Goal: Information Seeking & Learning: Learn about a topic

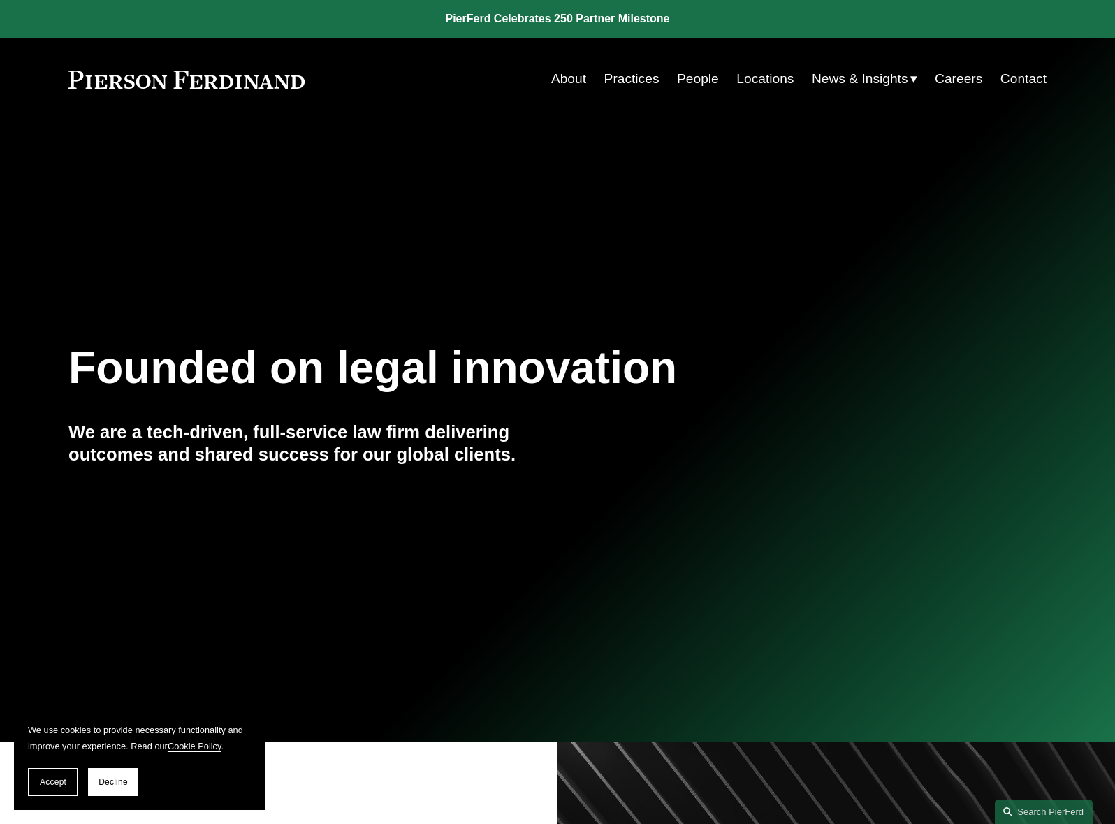
click at [697, 84] on link "People" at bounding box center [698, 79] width 42 height 27
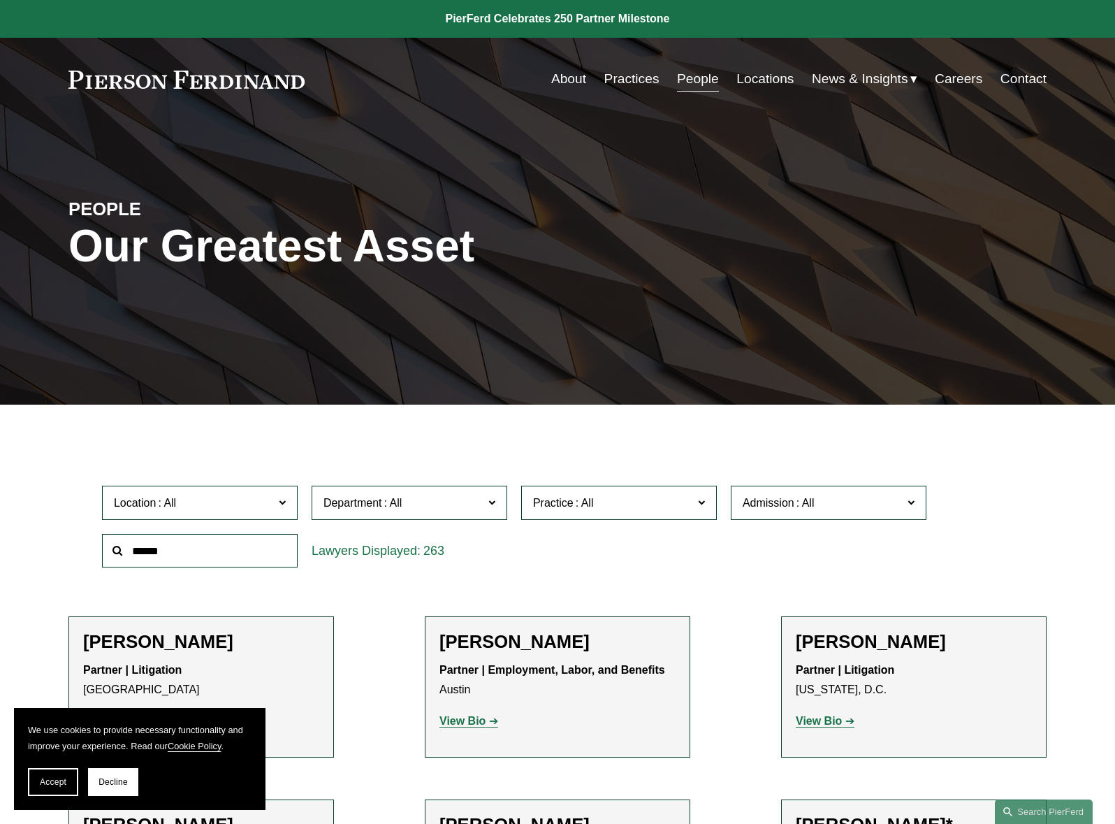
click at [770, 69] on link "Locations" at bounding box center [764, 79] width 57 height 27
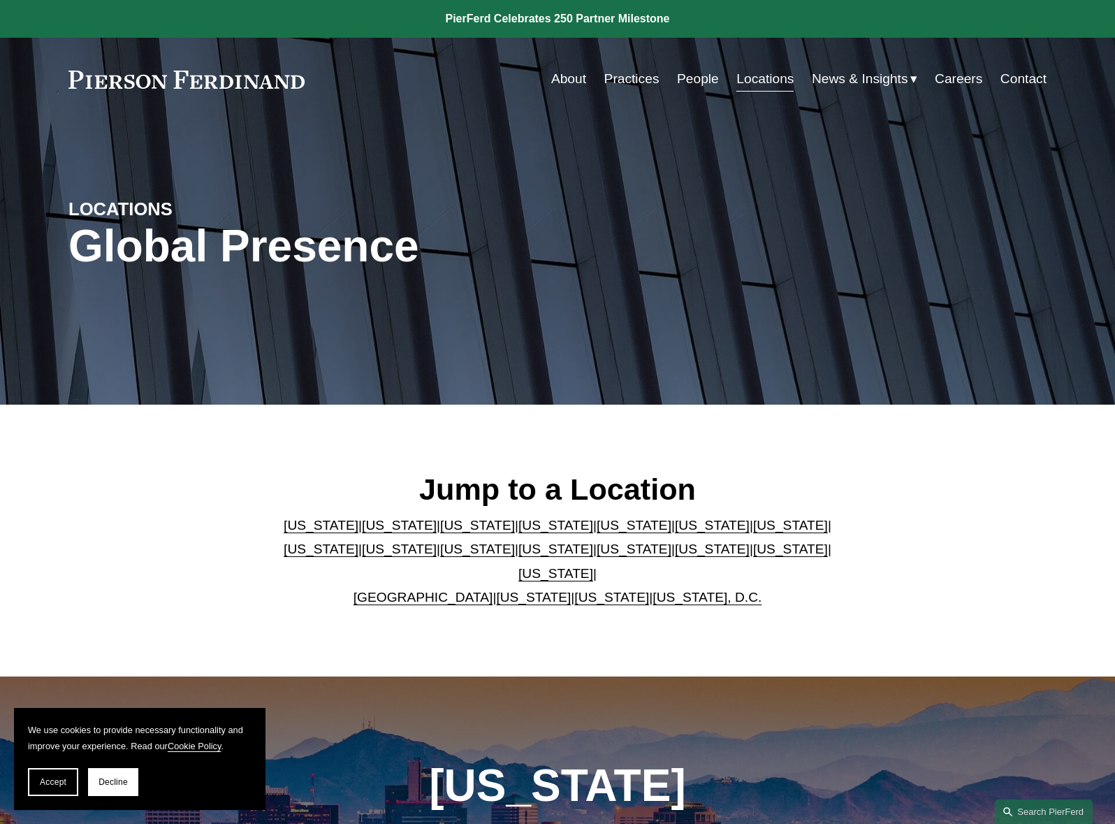
click at [597, 530] on link "[US_STATE]" at bounding box center [634, 525] width 75 height 15
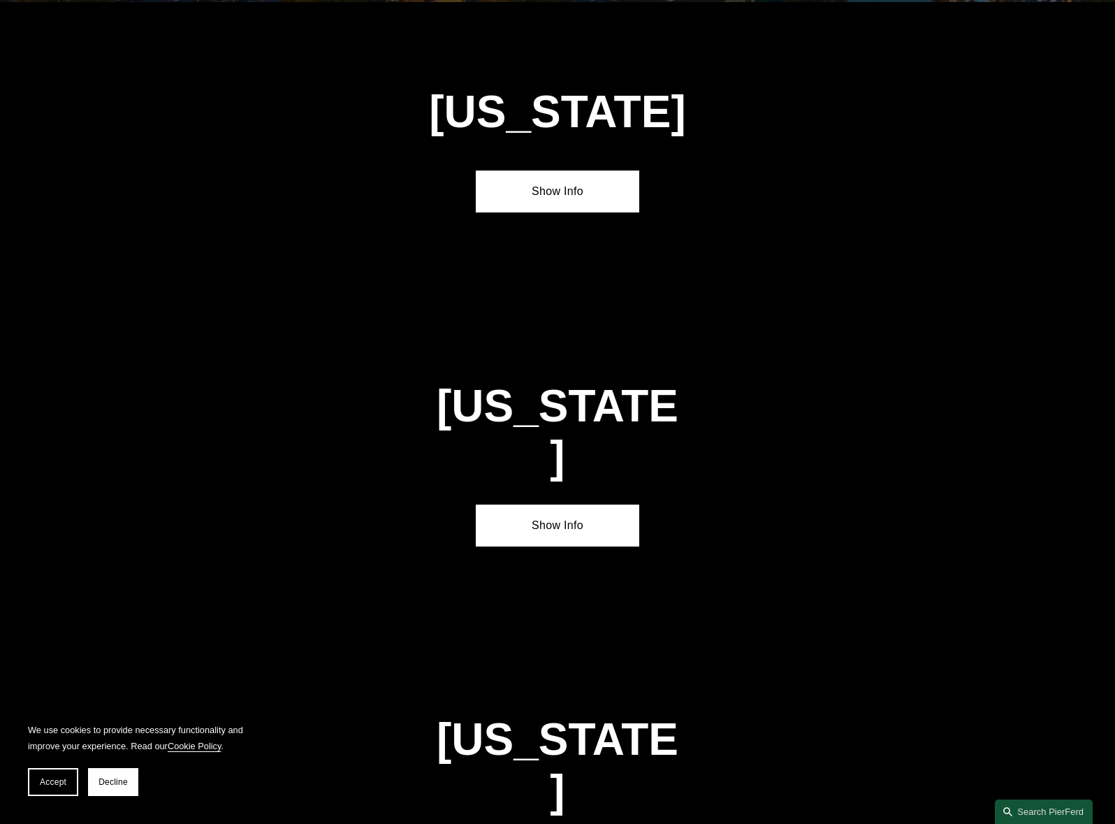
scroll to position [1854, 0]
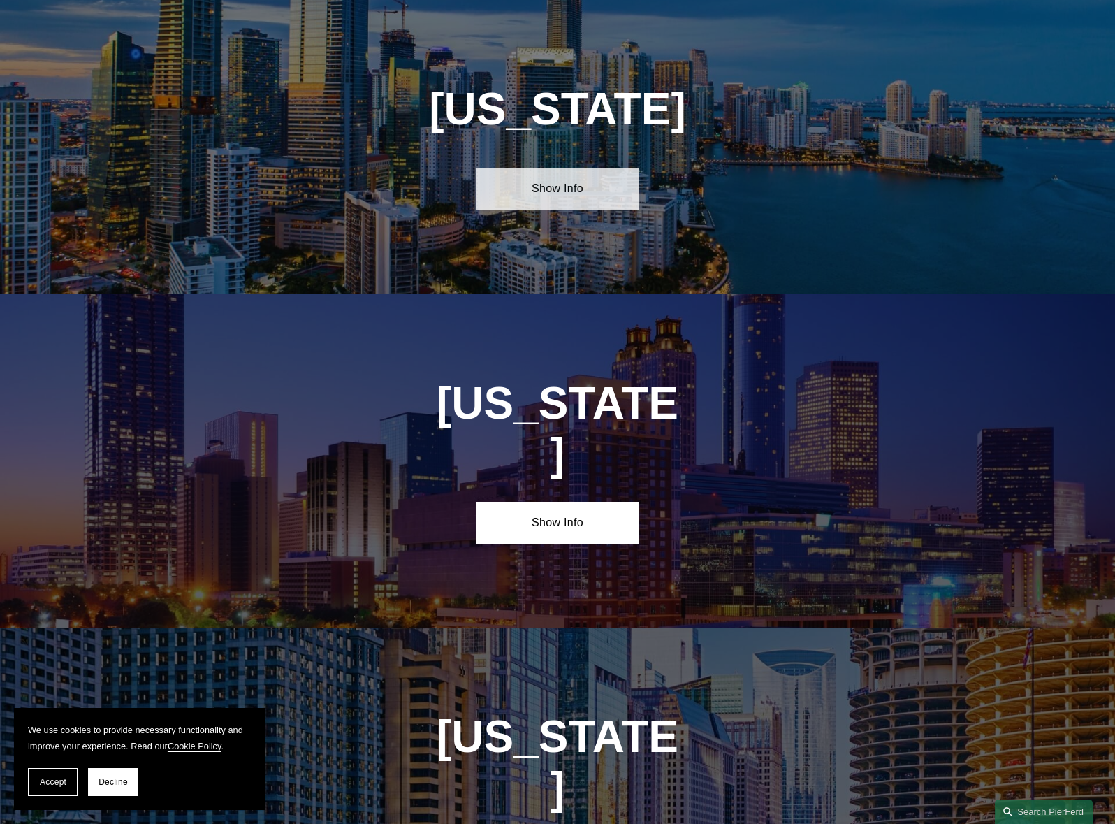
click at [566, 189] on link "Show Info" at bounding box center [557, 189] width 163 height 42
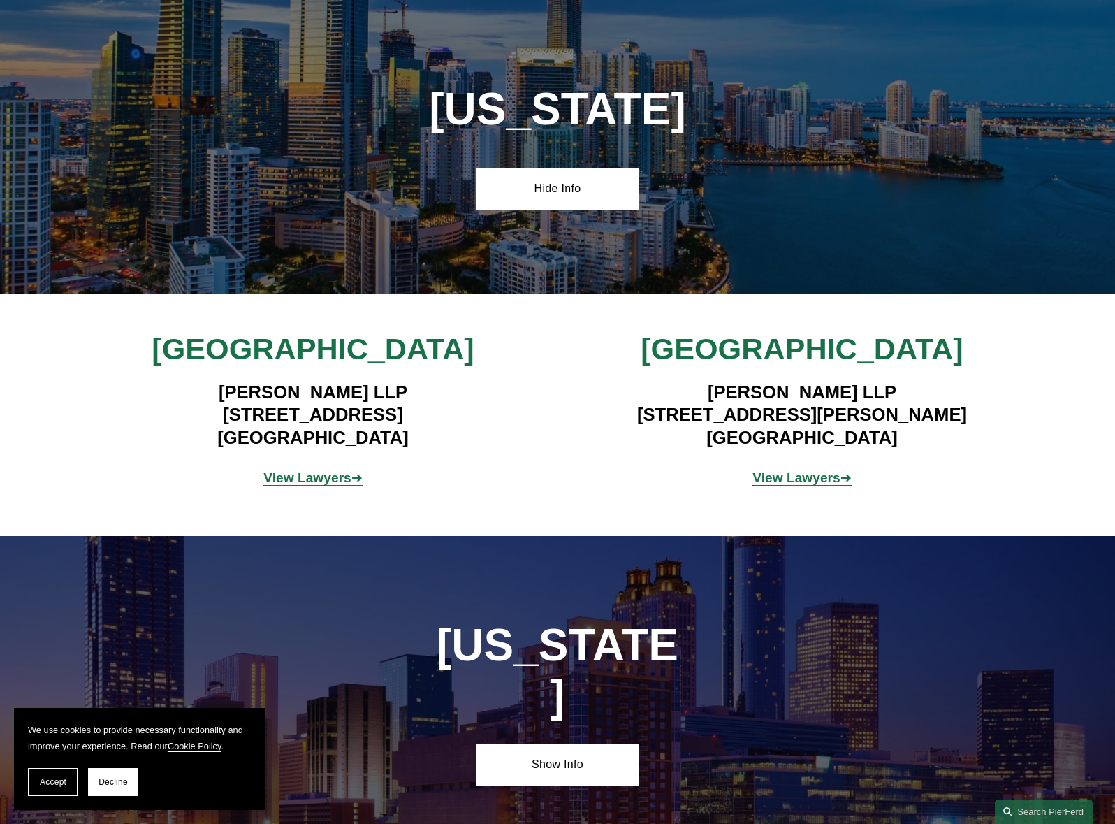
click at [326, 479] on strong "View Lawyers" at bounding box center [307, 477] width 88 height 15
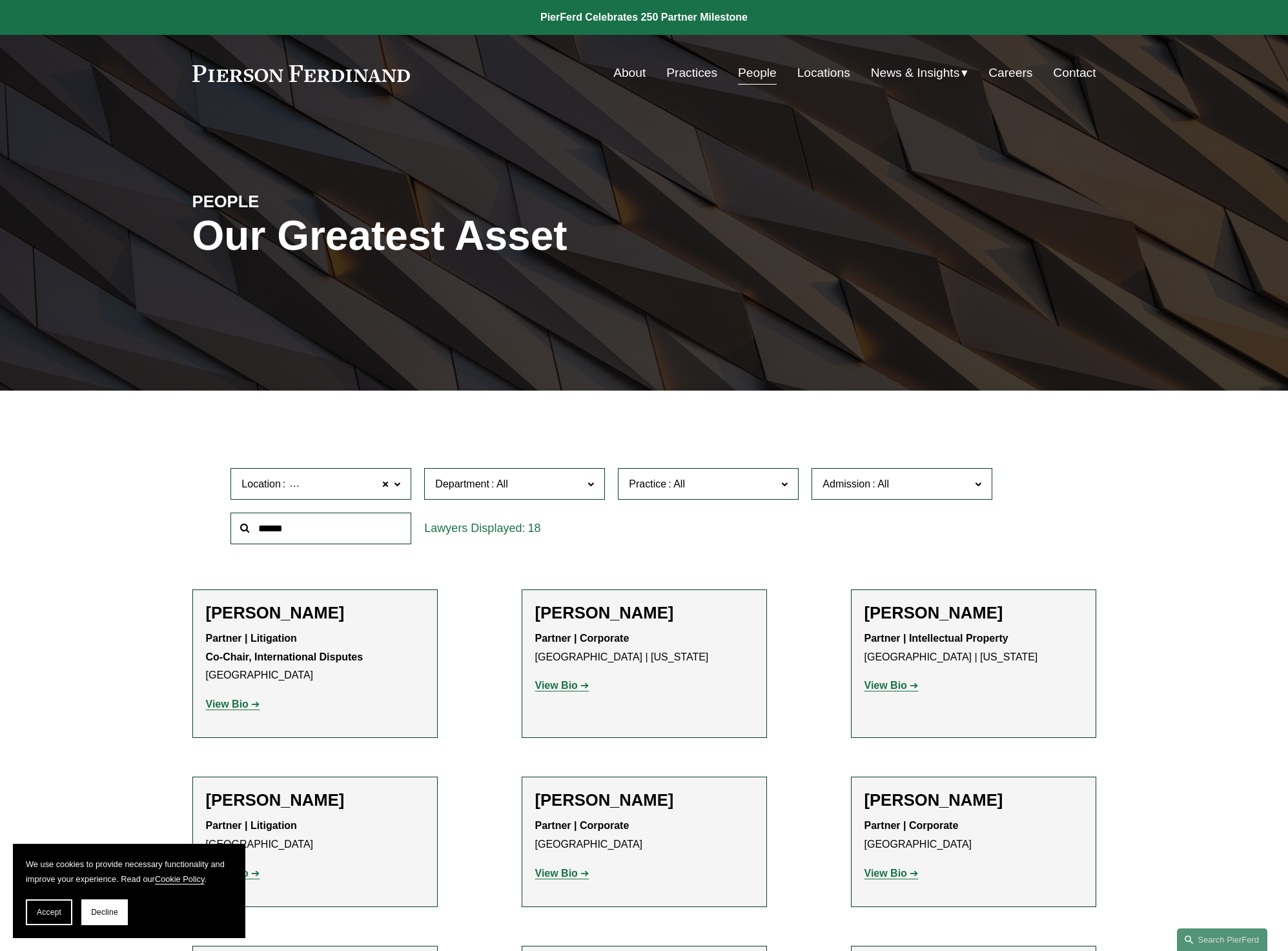
click at [0, 0] on span "News" at bounding box center [0, 0] width 0 height 0
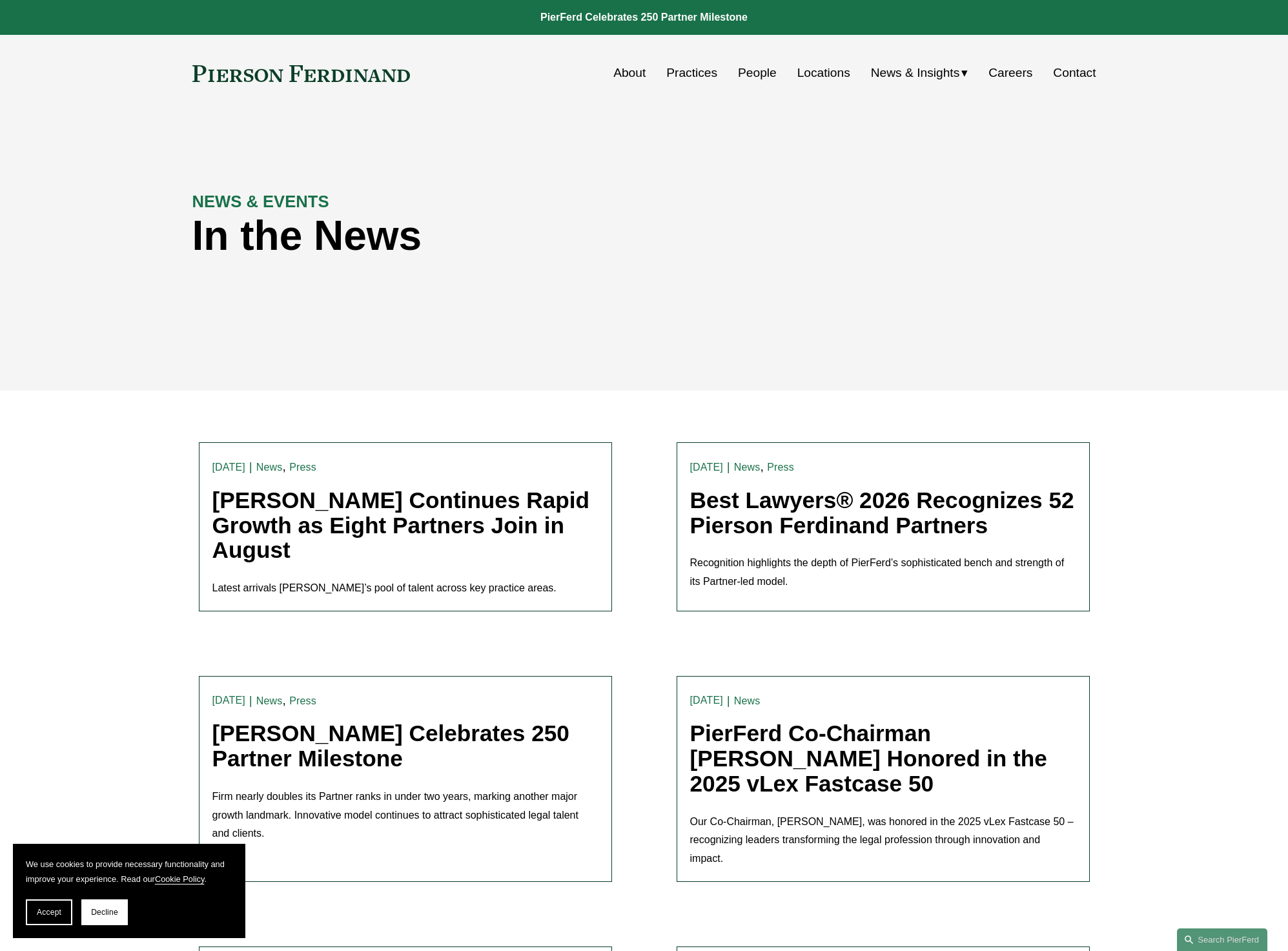
click at [485, 524] on link "[PERSON_NAME] Continues Rapid Growth as Eight Partners Join in August" at bounding box center [401, 524] width 378 height 75
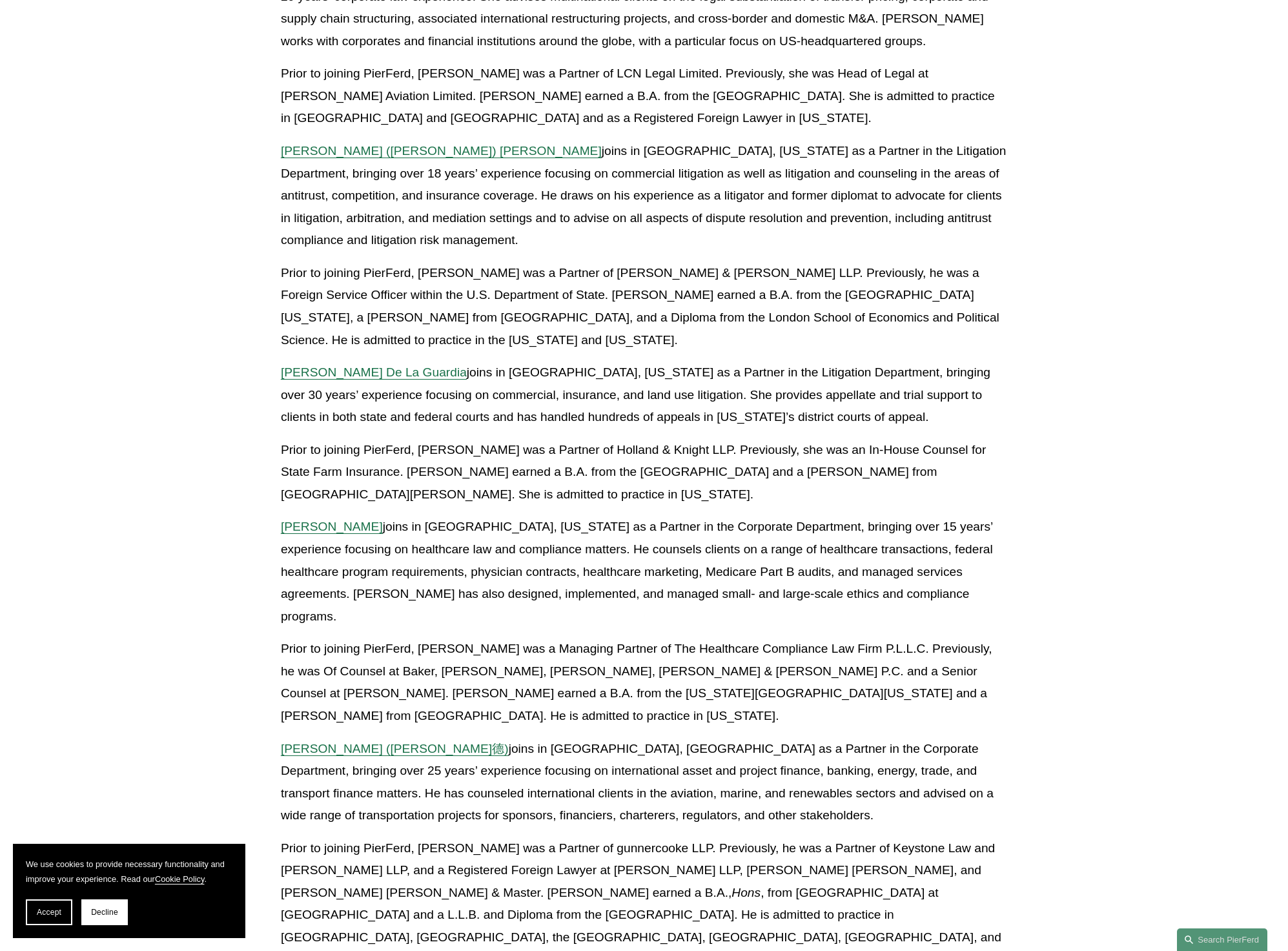
scroll to position [807, 0]
click at [389, 364] on span "[PERSON_NAME] De La Guardia" at bounding box center [373, 371] width 186 height 14
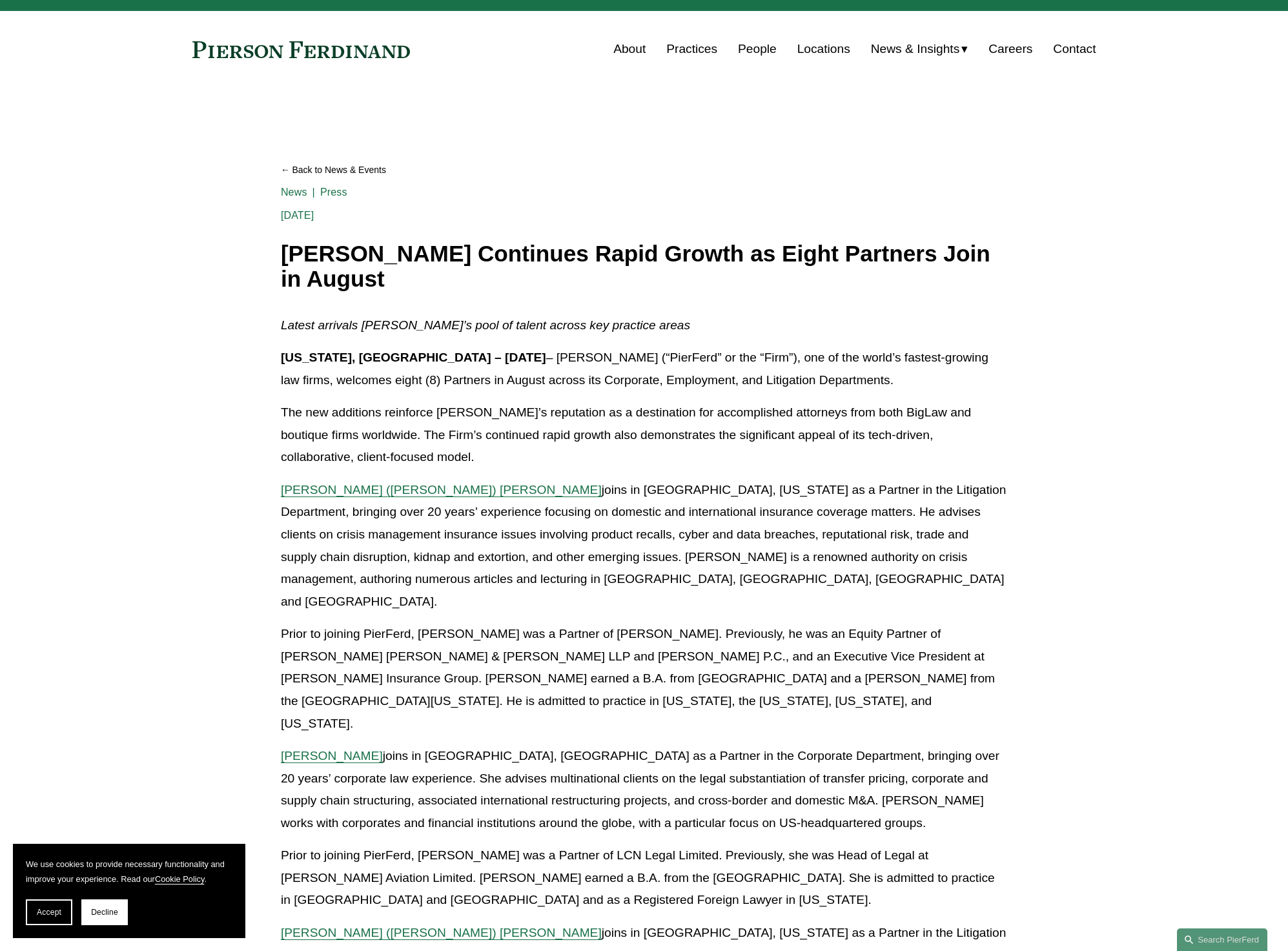
scroll to position [0, 0]
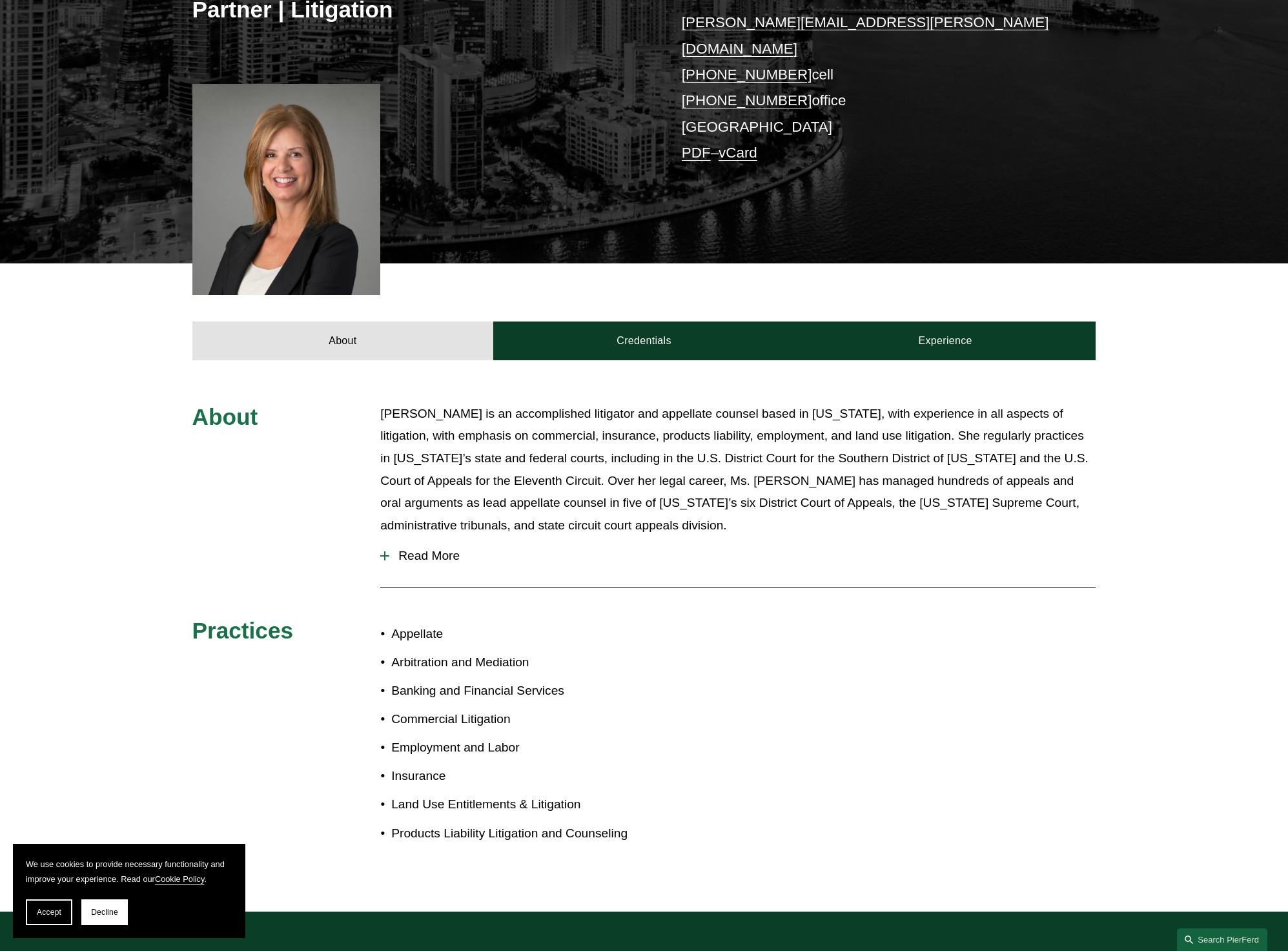
scroll to position [323, 0]
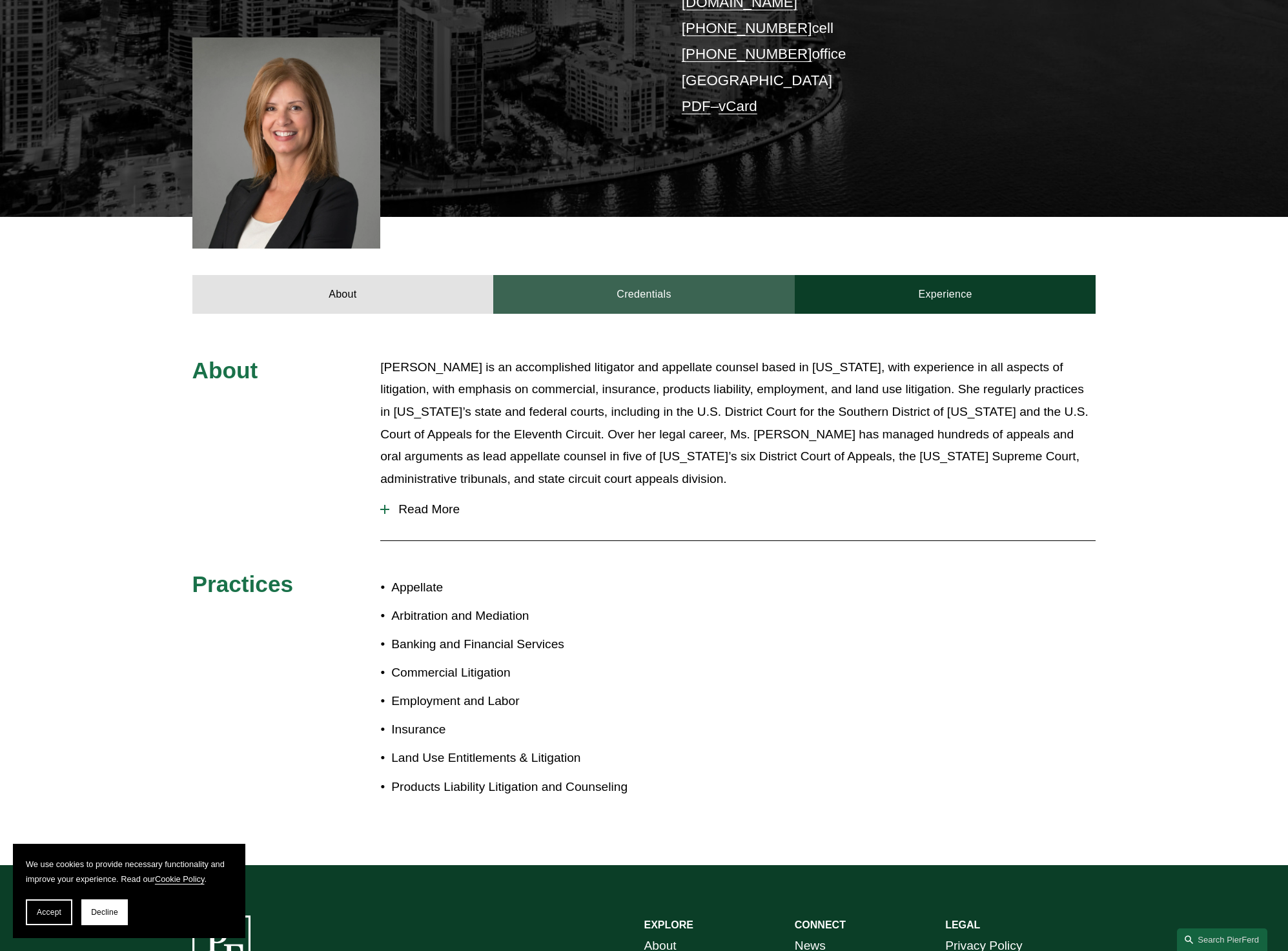
click at [647, 275] on link "Credentials" at bounding box center [644, 295] width 301 height 39
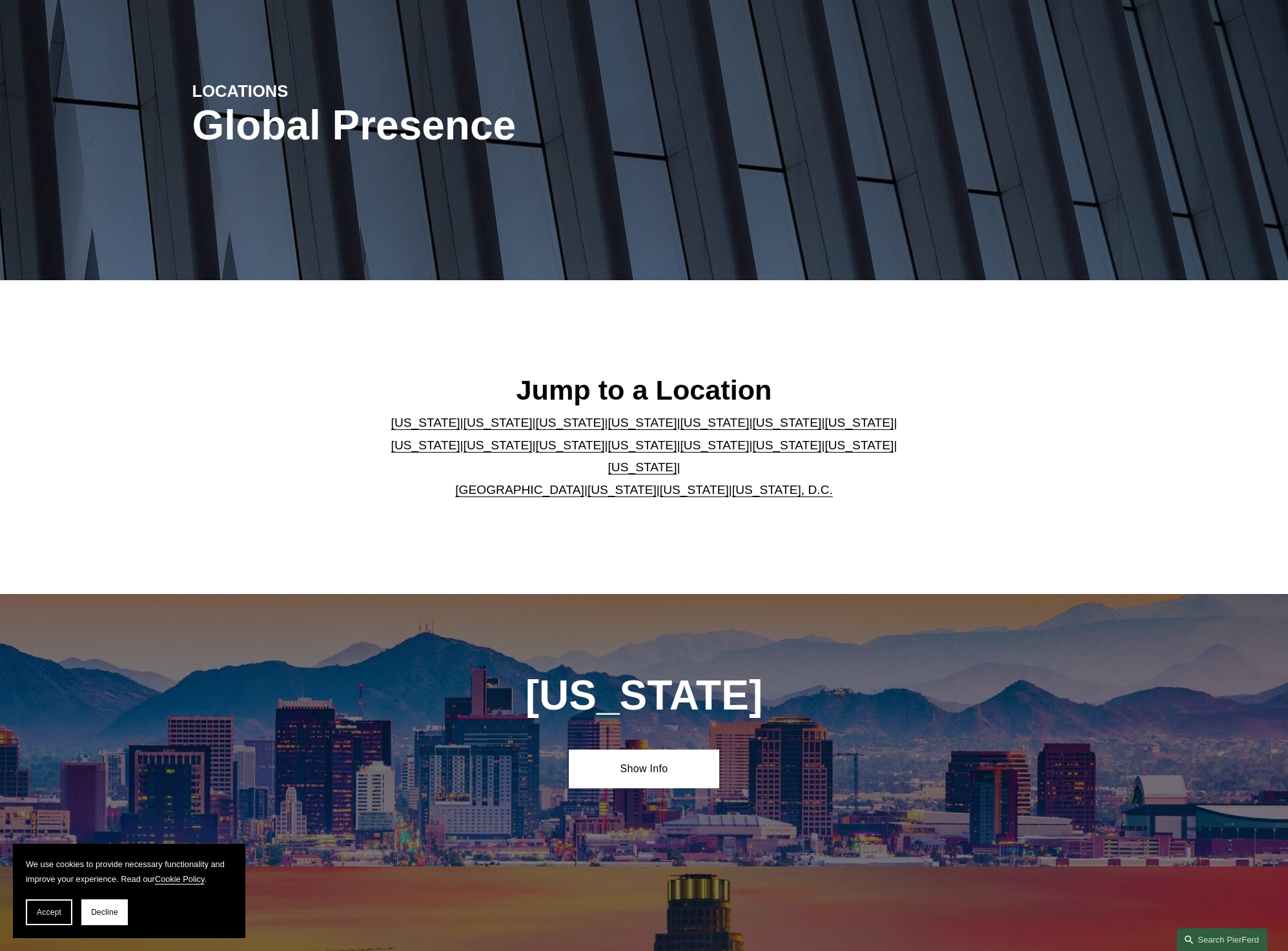
scroll to position [34, 0]
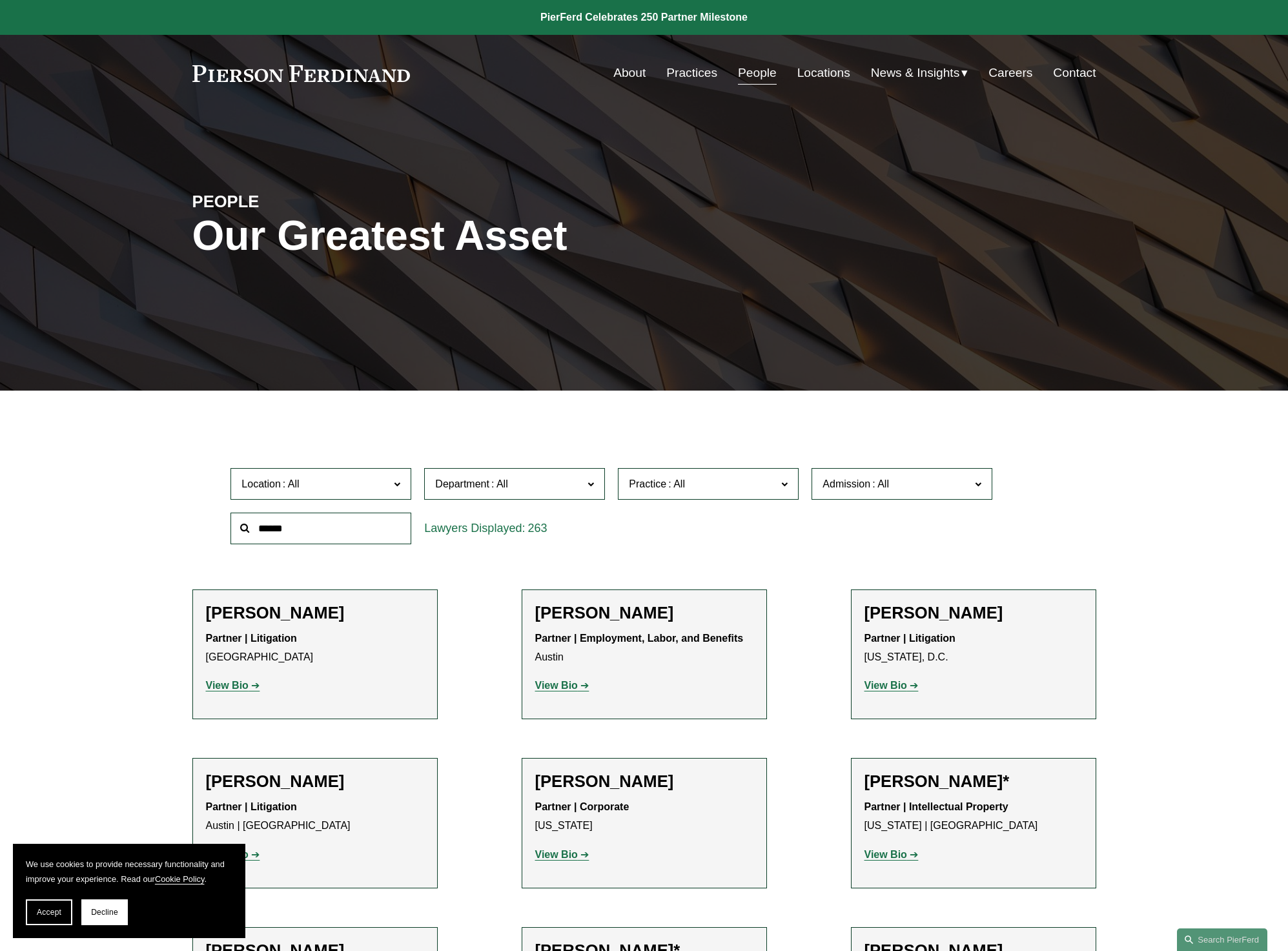
click at [685, 74] on link "Practices" at bounding box center [691, 73] width 51 height 25
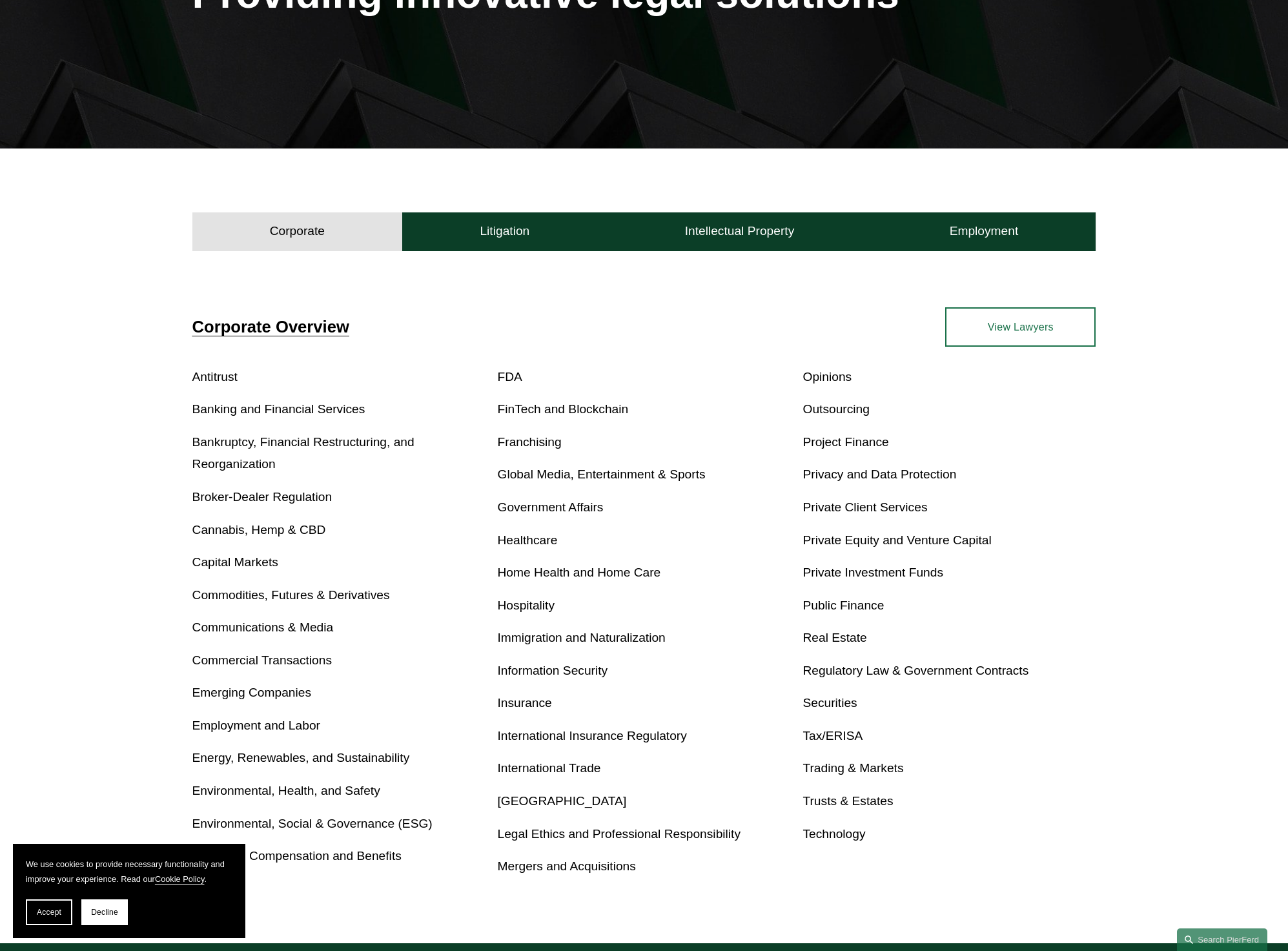
scroll to position [404, 0]
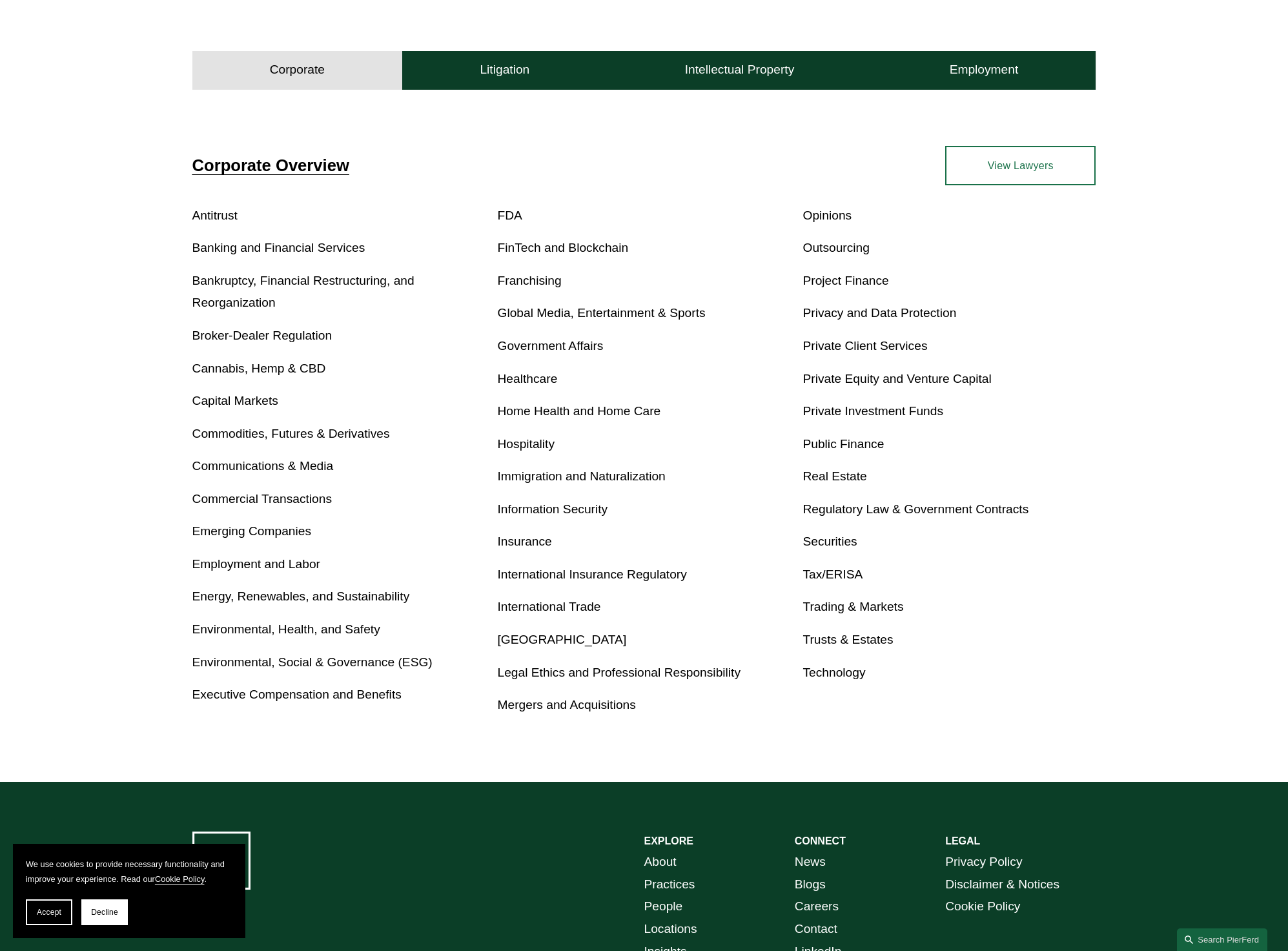
click at [195, 298] on link "Bankruptcy, Financial Restructuring, and Reorganization" at bounding box center [303, 291] width 222 height 36
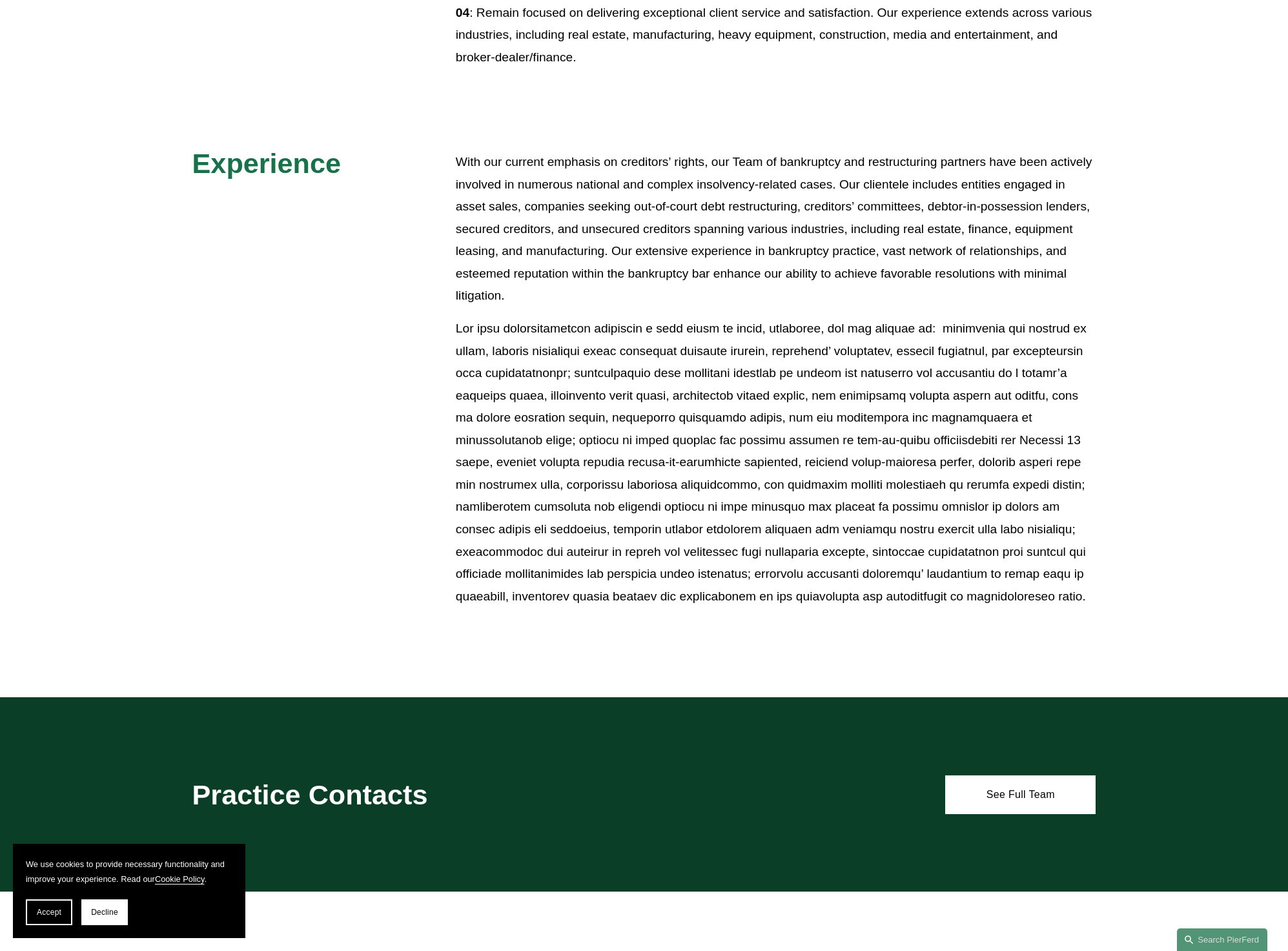
scroll to position [646, 0]
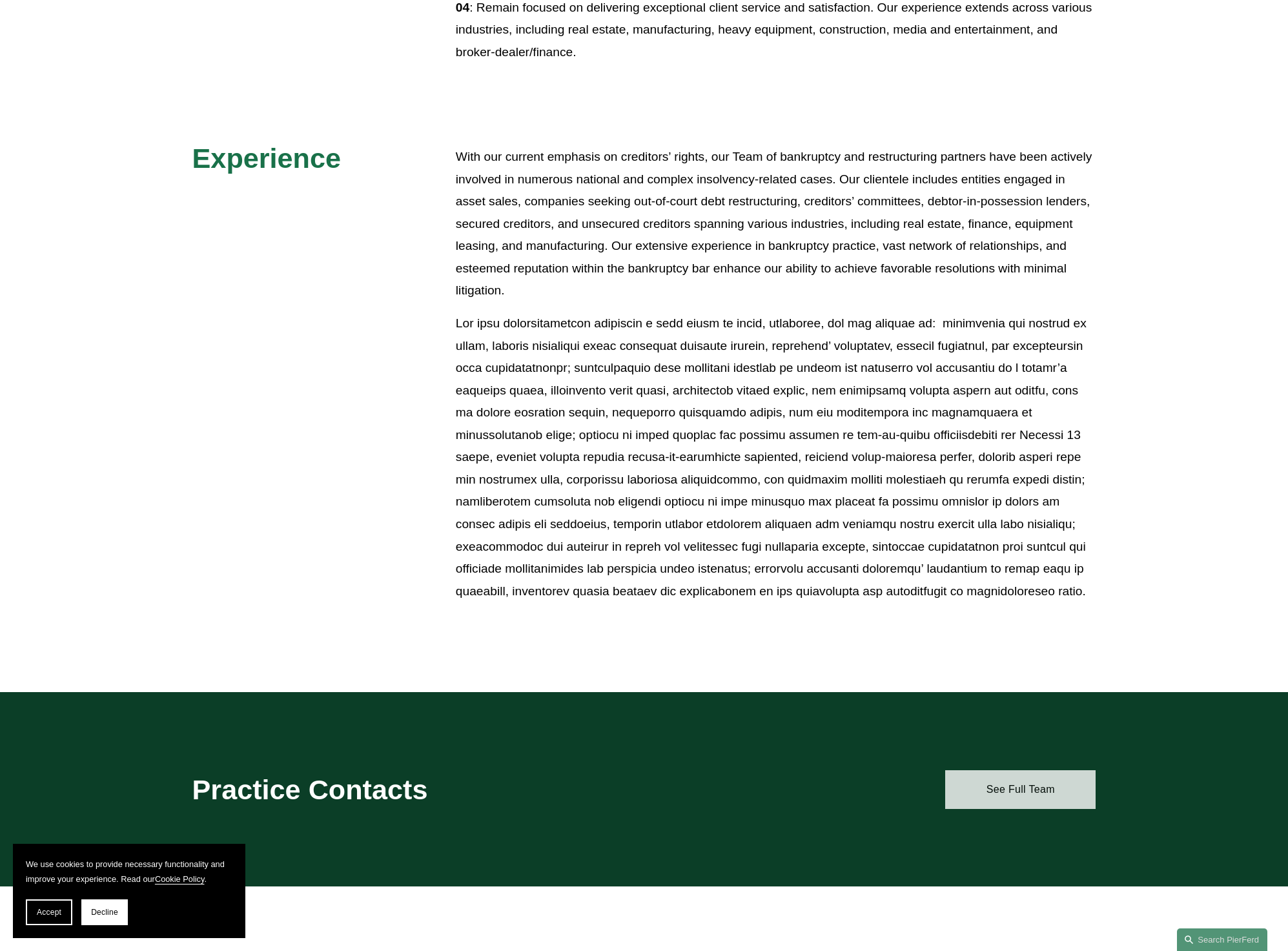
click at [989, 782] on link "See Full Team" at bounding box center [1020, 790] width 151 height 39
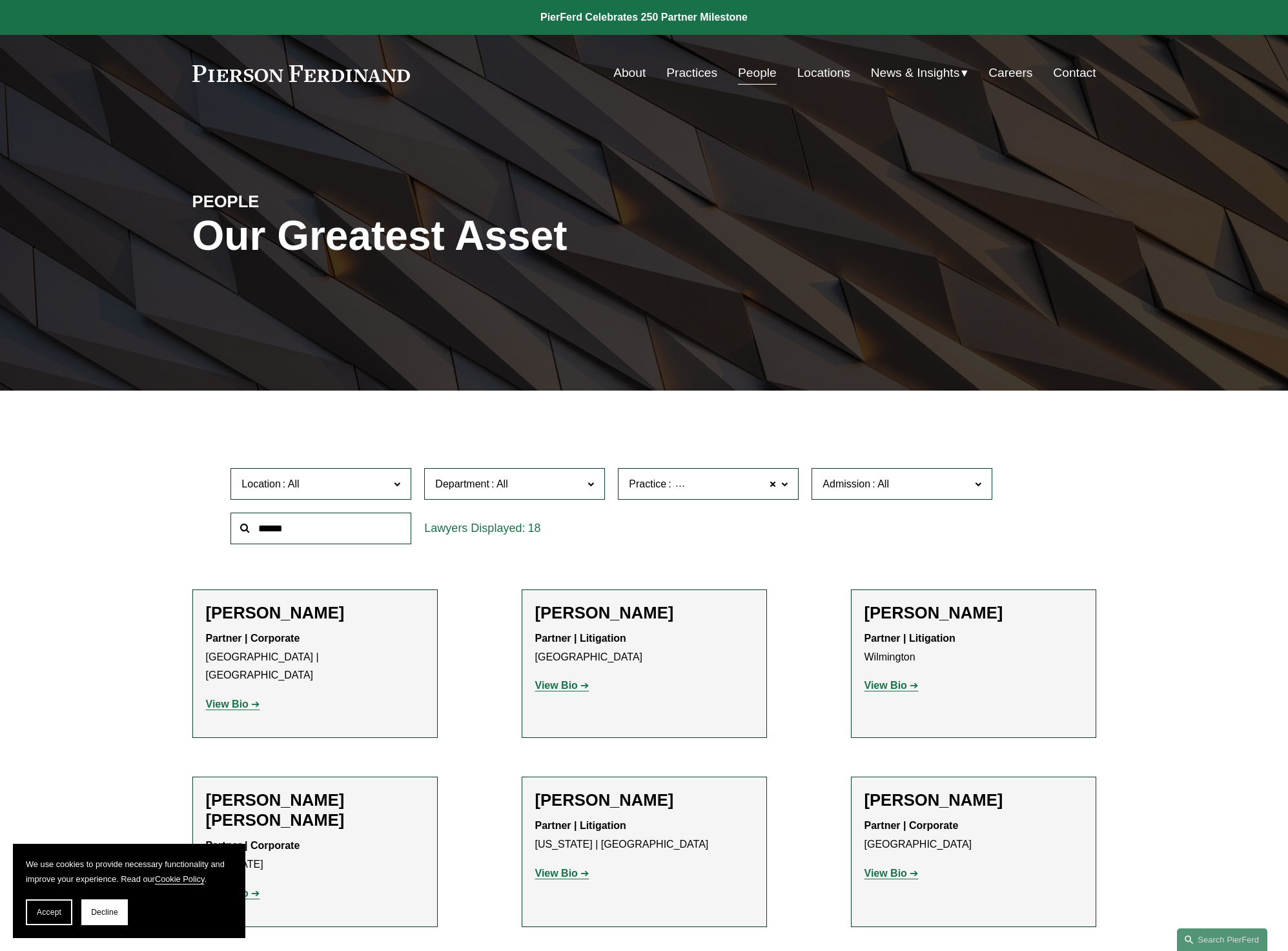
click at [687, 72] on link "Practices" at bounding box center [691, 73] width 51 height 25
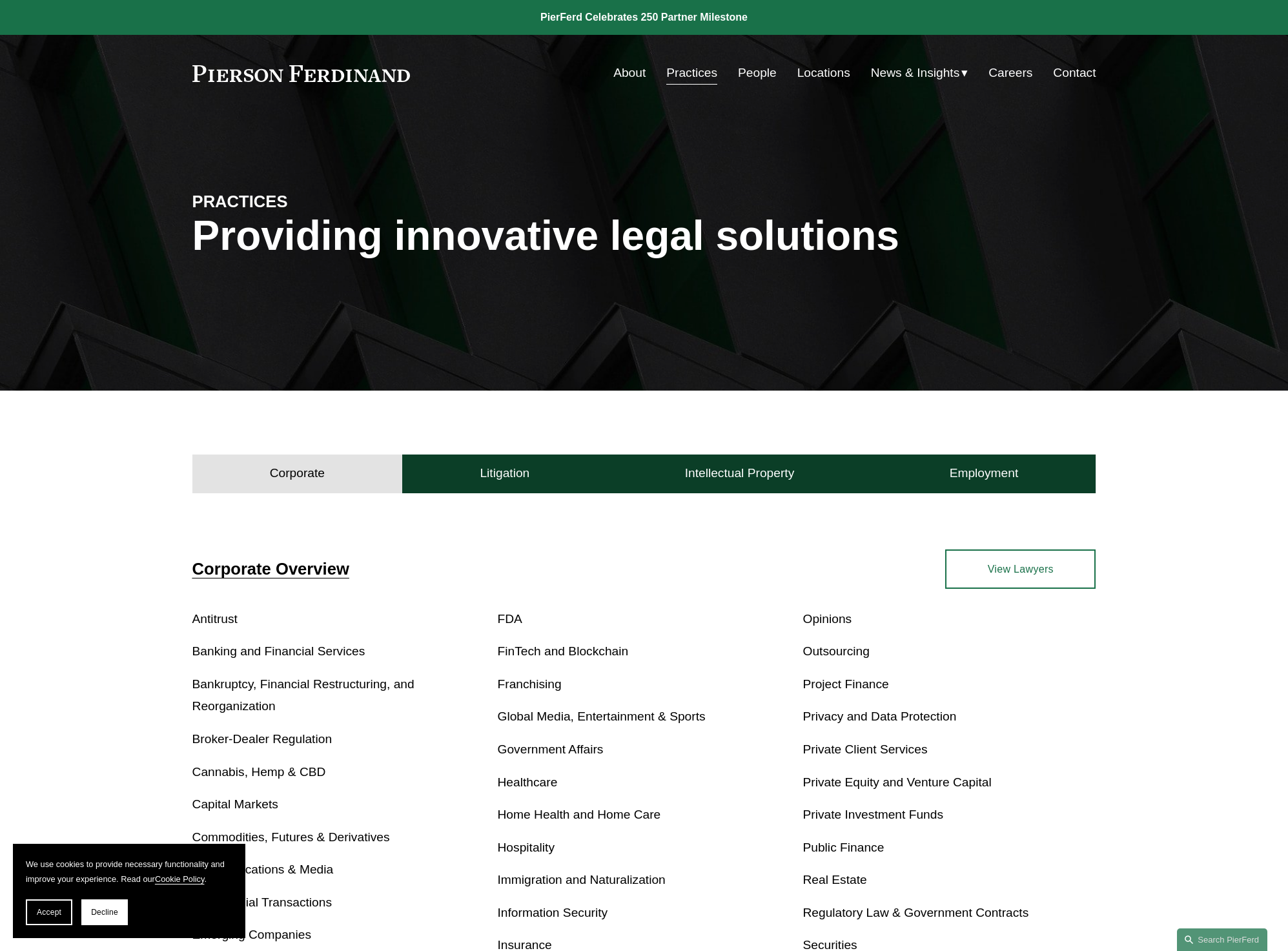
click at [376, 682] on link "Bankruptcy, Financial Restructuring, and Reorganization" at bounding box center [303, 695] width 222 height 36
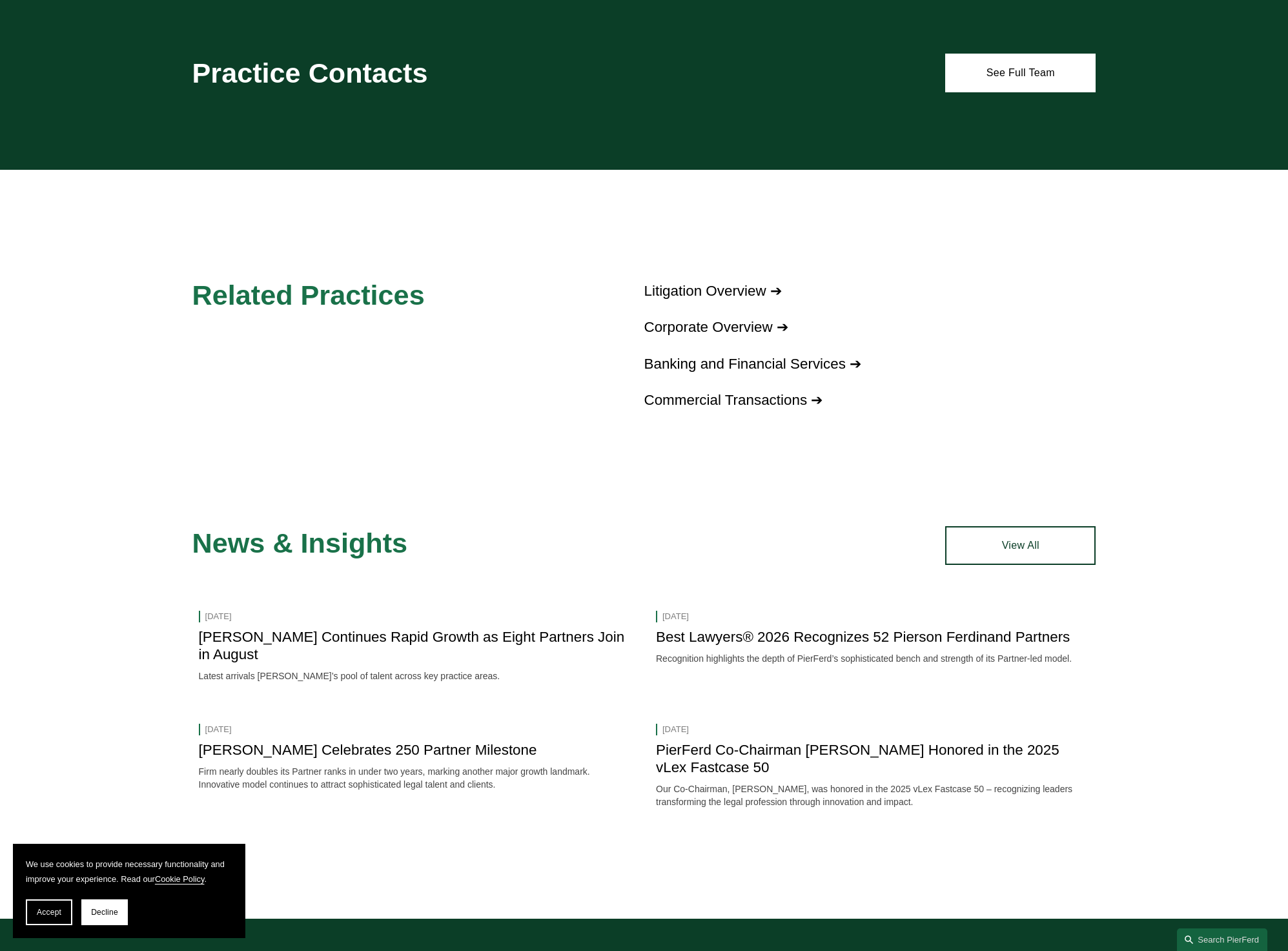
scroll to position [1453, 0]
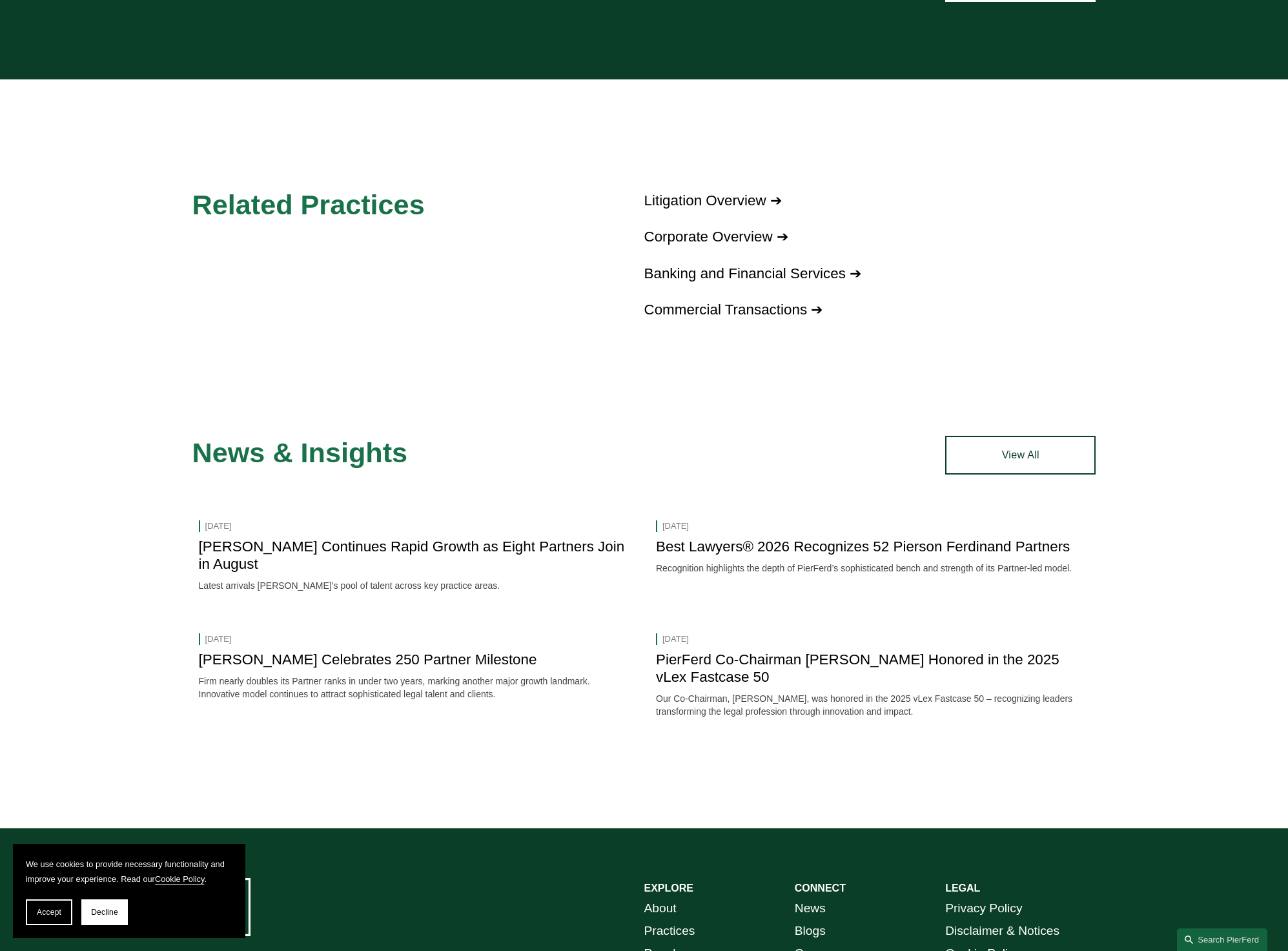
click at [943, 545] on link "Best Lawyers® 2026 Recognizes 52 Pierson Ferdinand Partners" at bounding box center [863, 546] width 414 height 16
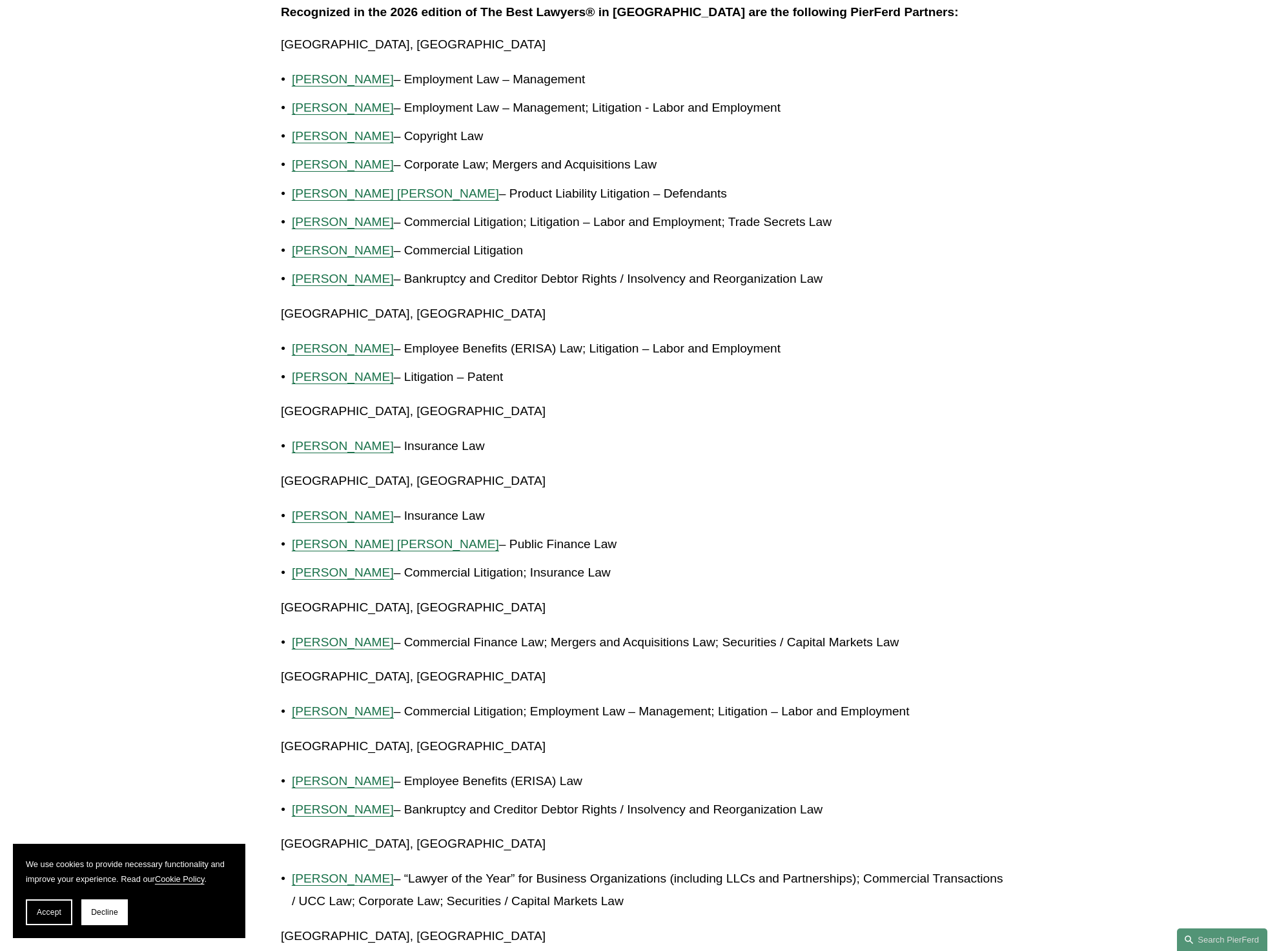
scroll to position [726, 0]
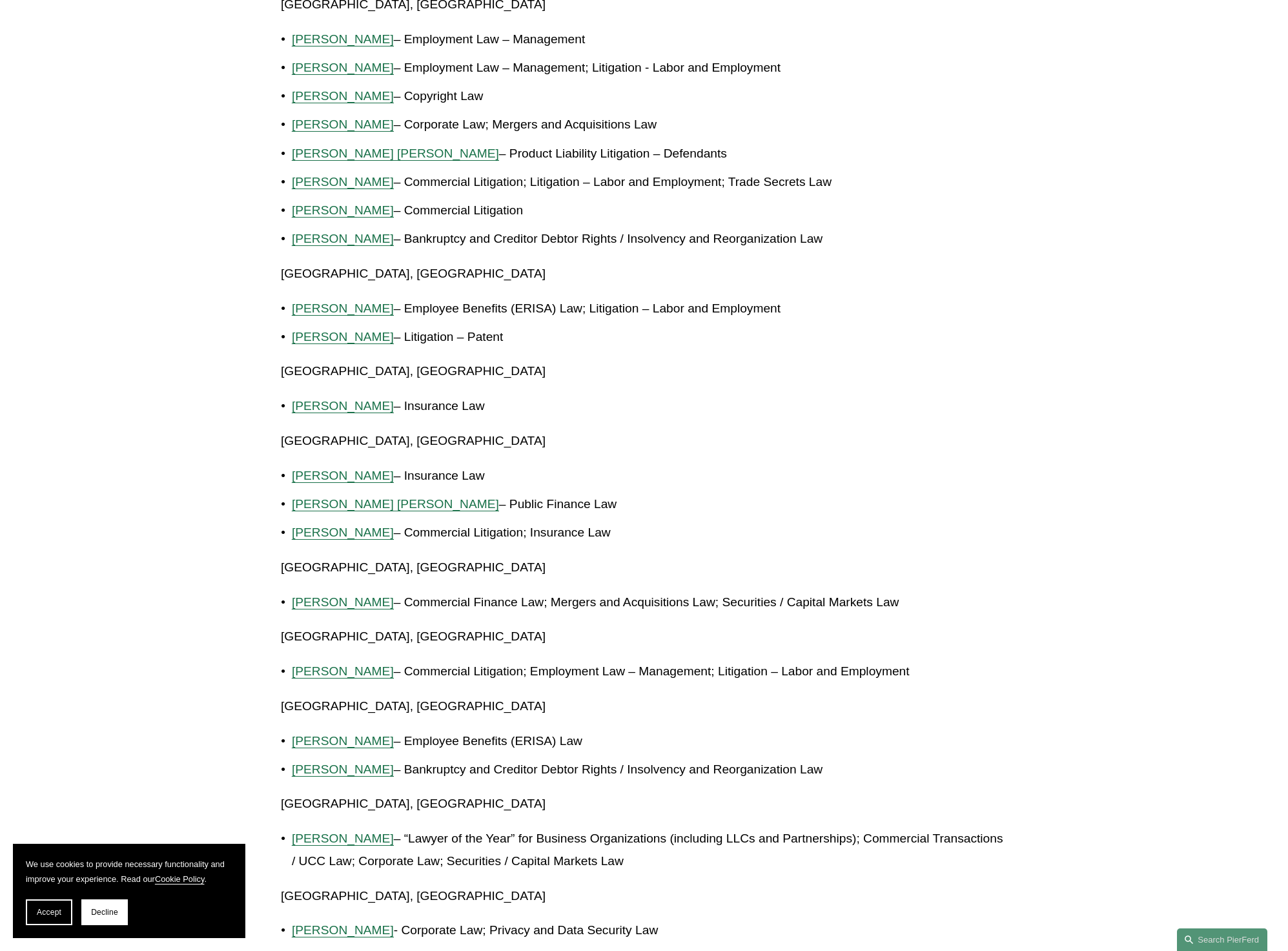
click at [342, 243] on span "Thomas Walker" at bounding box center [343, 238] width 102 height 14
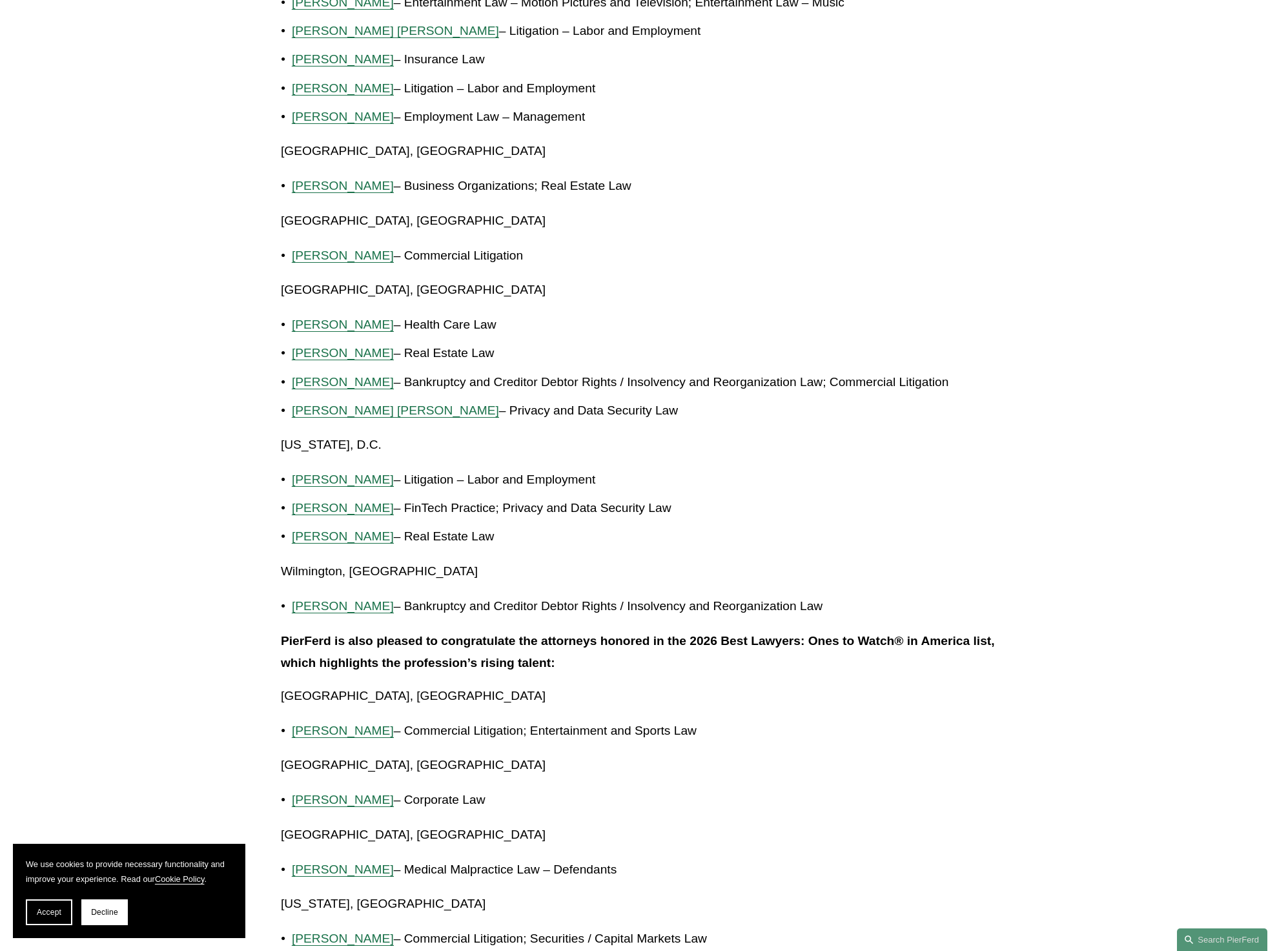
scroll to position [2179, 0]
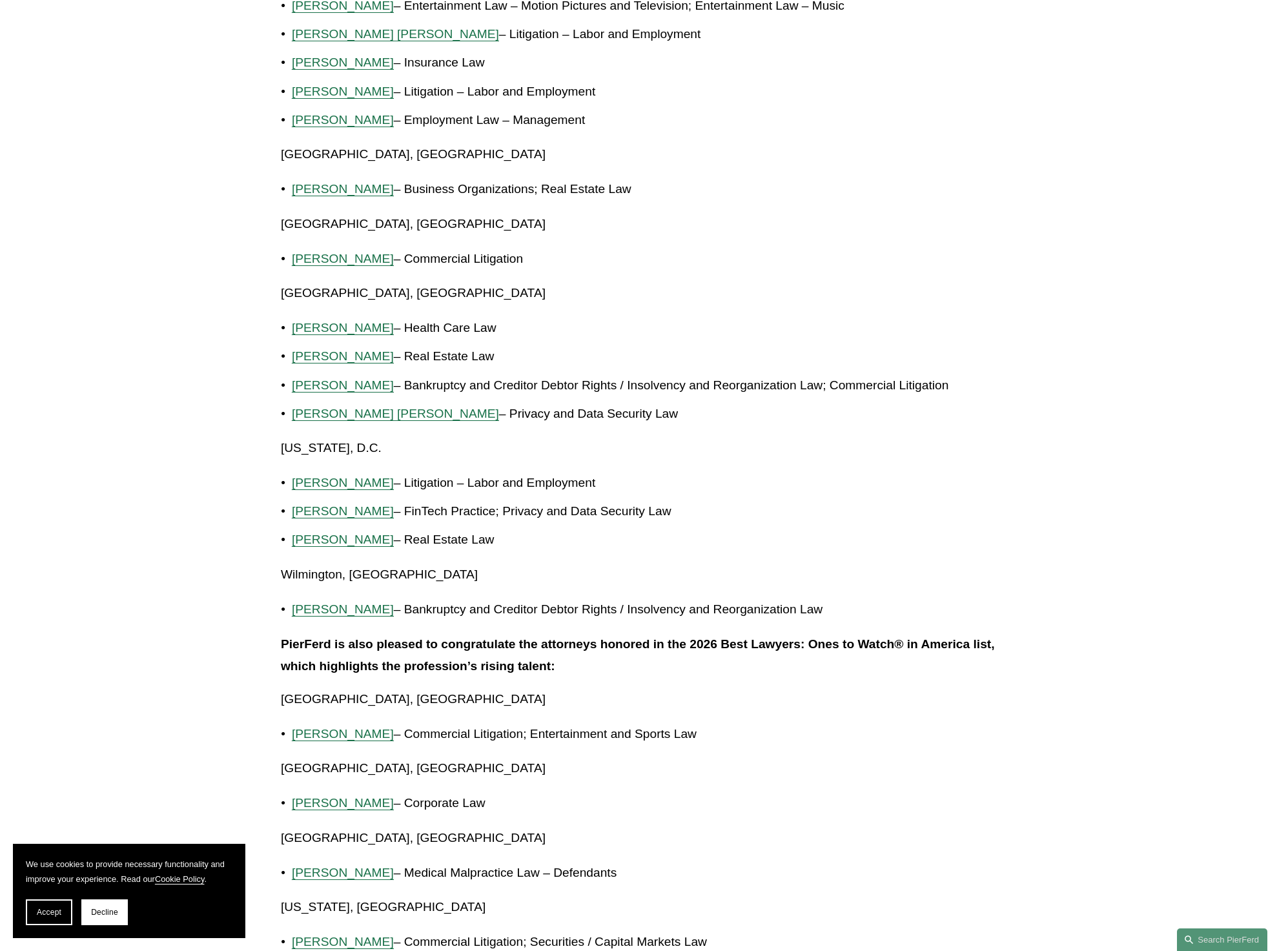
click at [375, 386] on span "[PERSON_NAME]" at bounding box center [343, 384] width 102 height 14
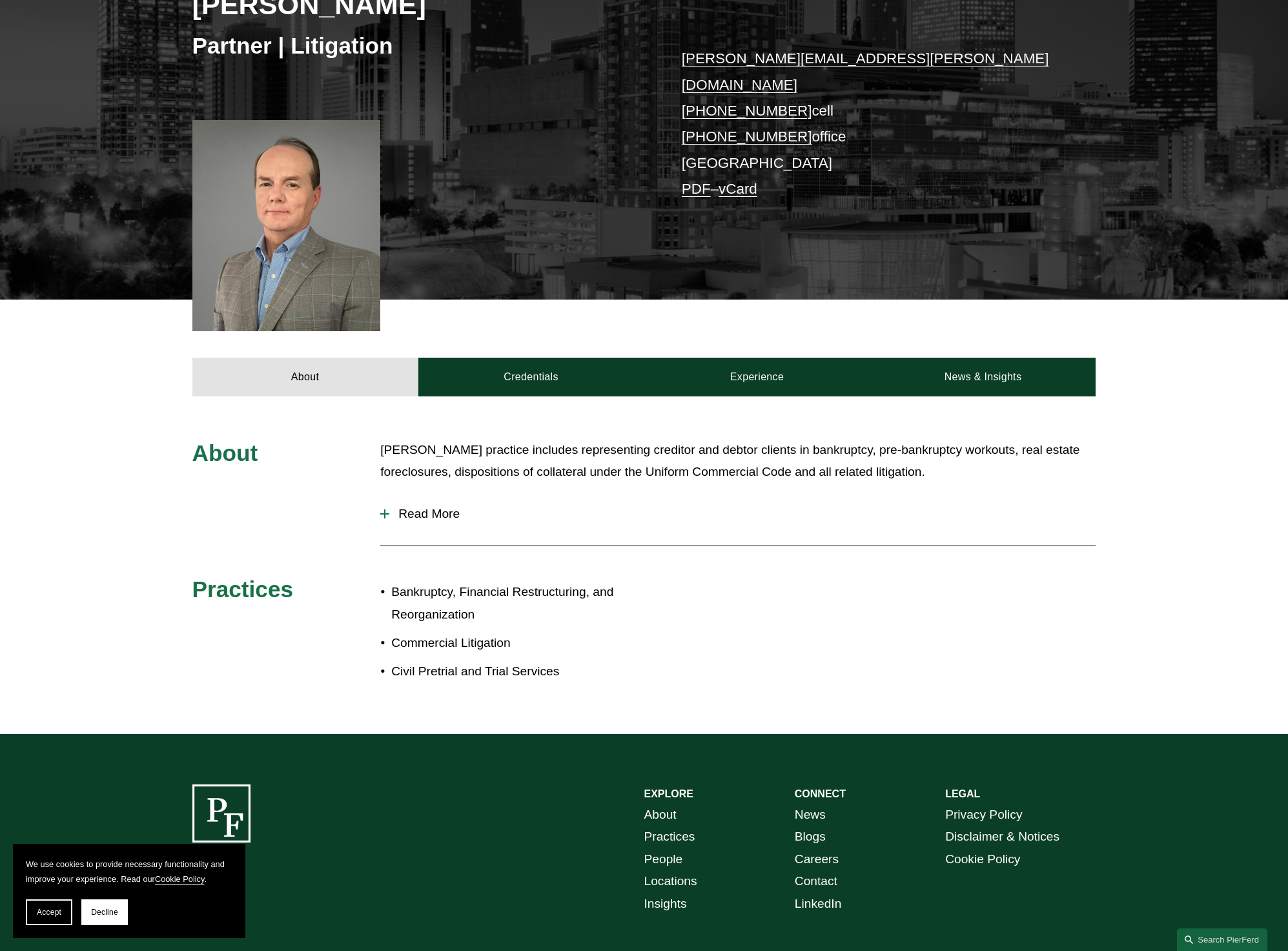
scroll to position [242, 0]
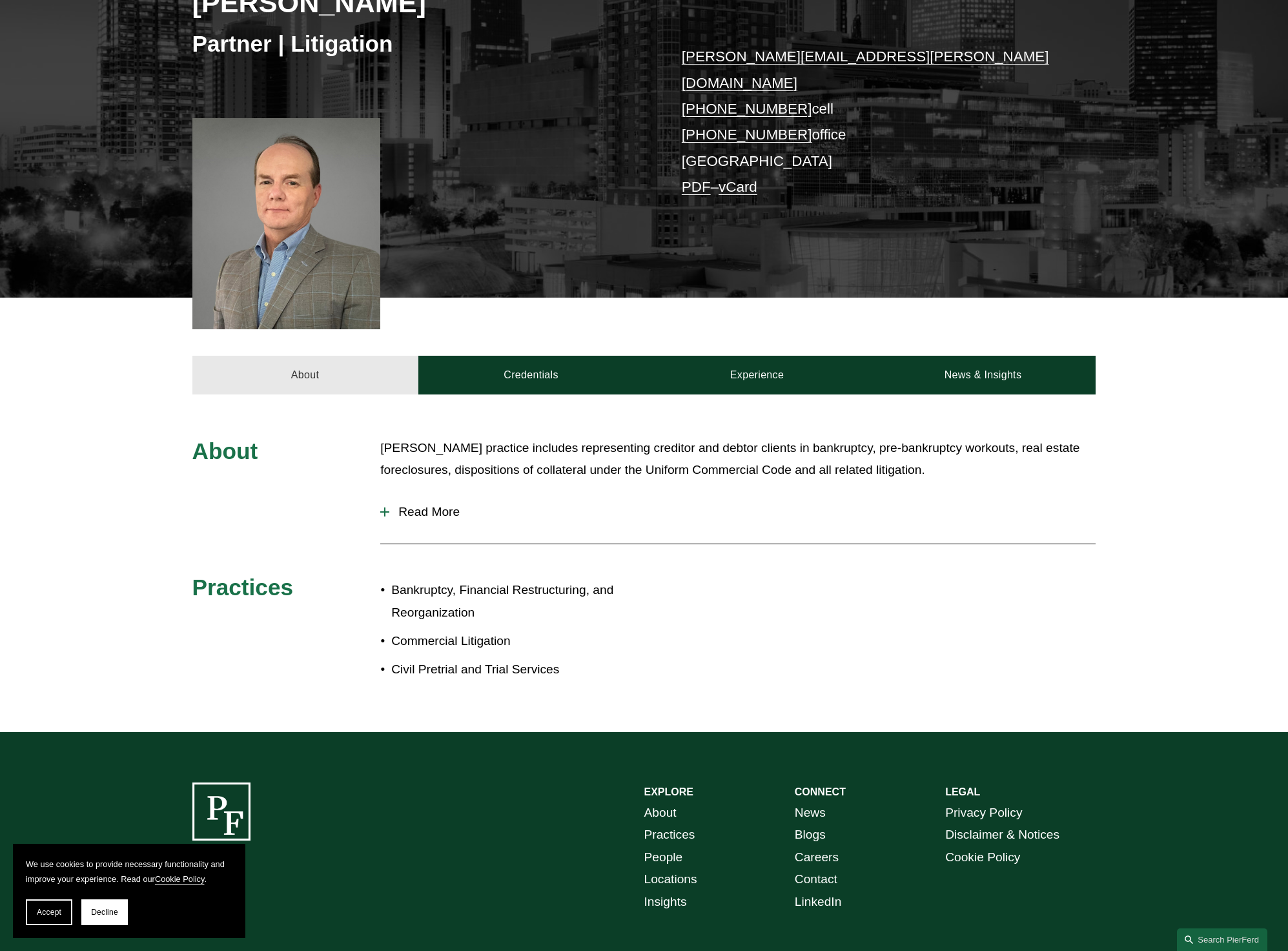
click at [366, 356] on link "About" at bounding box center [305, 375] width 226 height 39
click at [558, 356] on link "Credentials" at bounding box center [531, 375] width 226 height 39
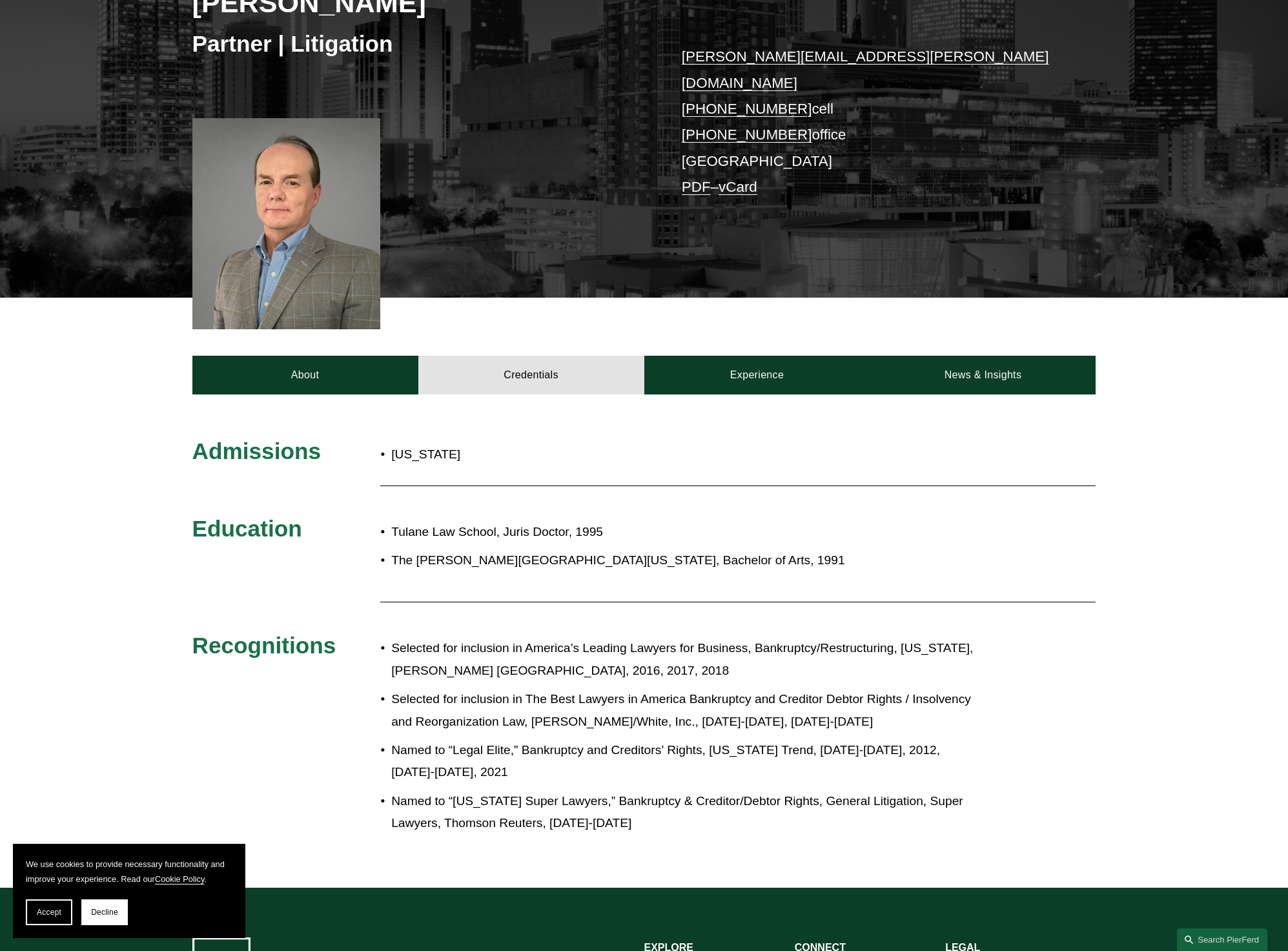
click at [110, 160] on div "Thomas Walker Partner | Litigation thomas.walker@pierferd.com +1.678.357.9086 c…" at bounding box center [644, 103] width 1288 height 389
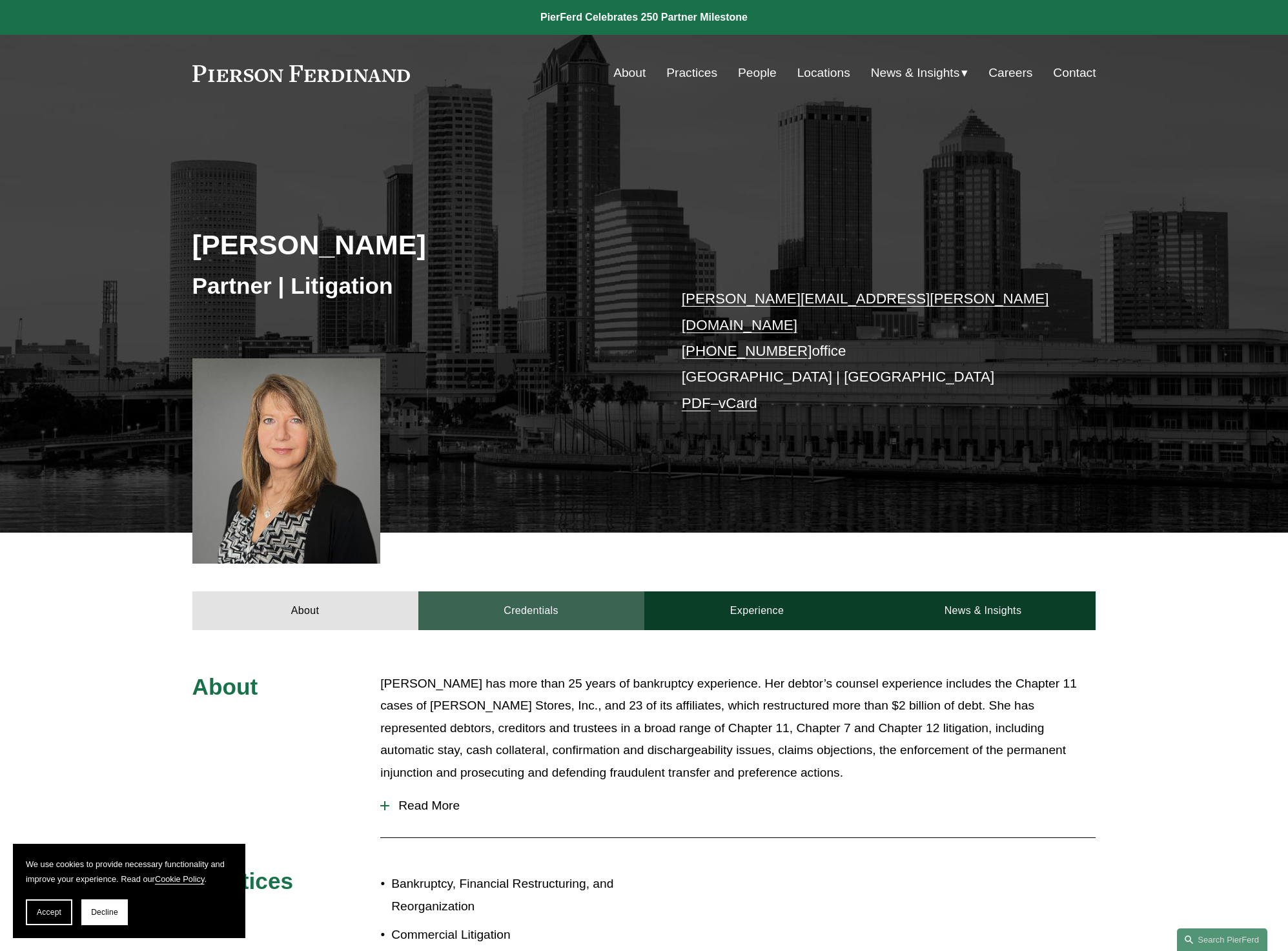
click at [529, 592] on link "Credentials" at bounding box center [531, 611] width 226 height 39
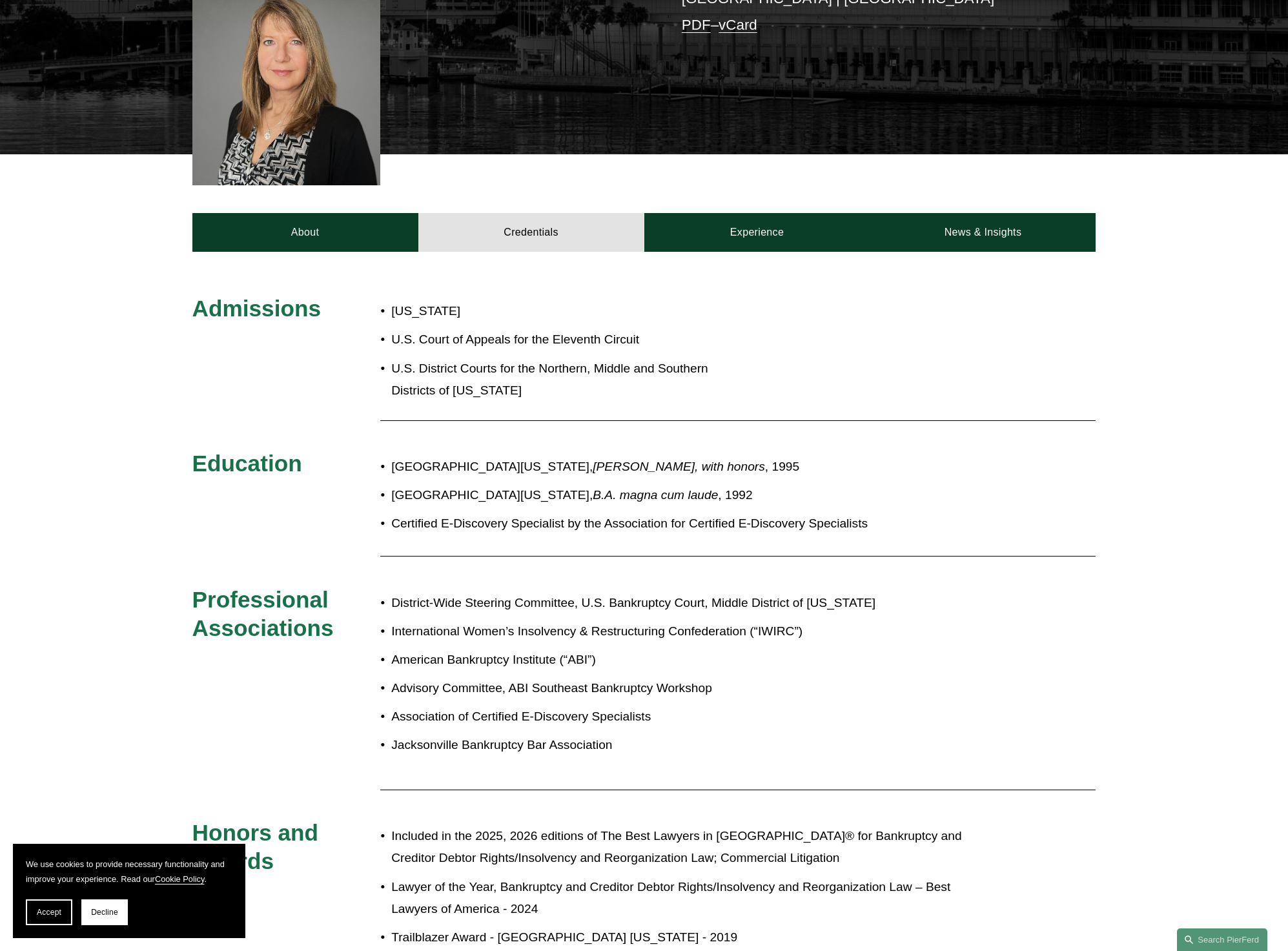
scroll to position [404, 0]
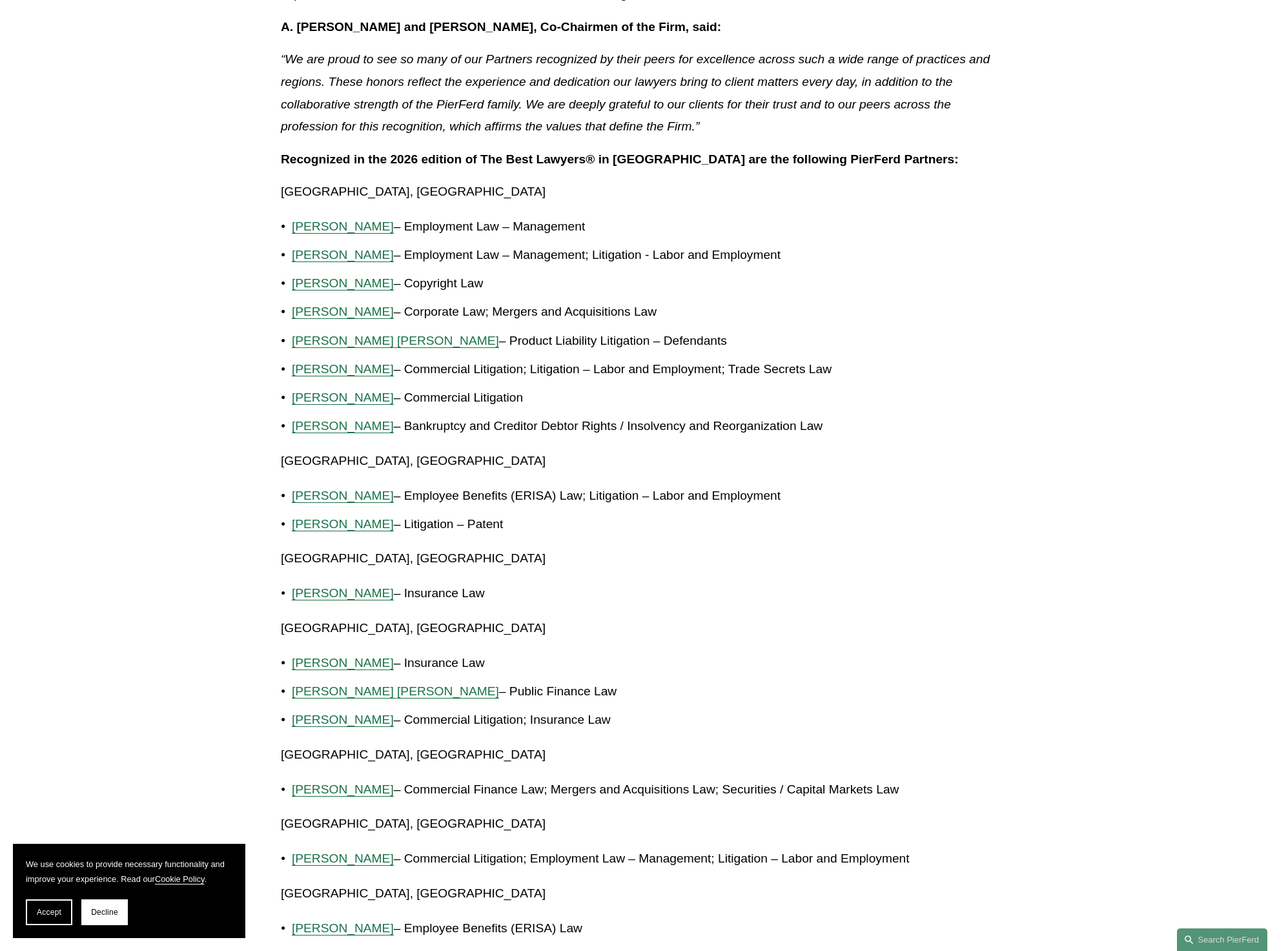
scroll to position [484, 0]
